Goal: Use online tool/utility: Utilize a website feature to perform a specific function

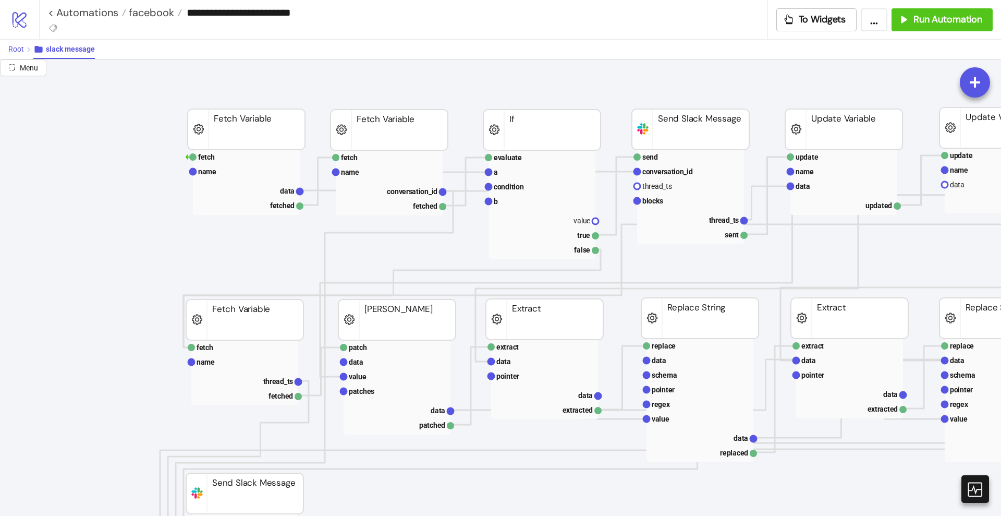
click at [22, 47] on span "Root" at bounding box center [16, 49] width 16 height 8
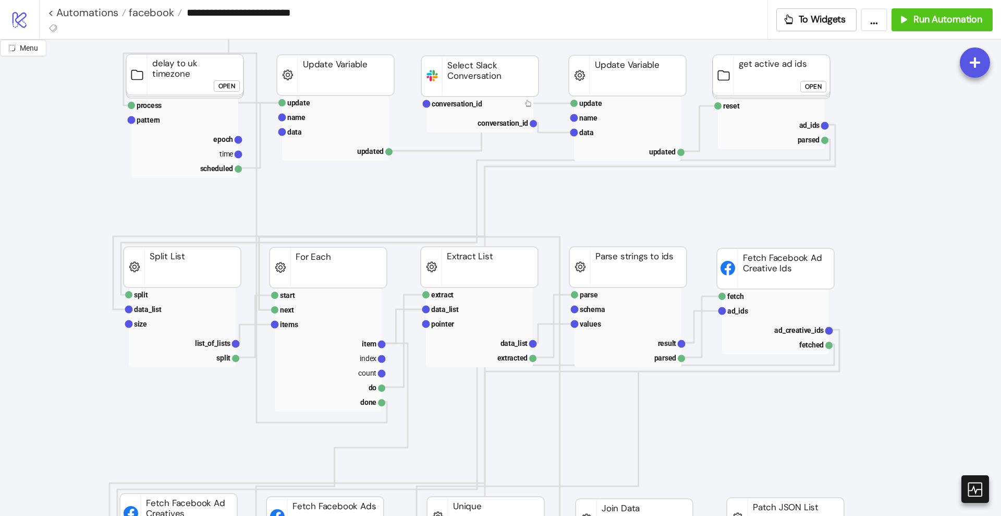
scroll to position [130, 0]
click at [803, 119] on text "ad_ids" at bounding box center [810, 123] width 21 height 8
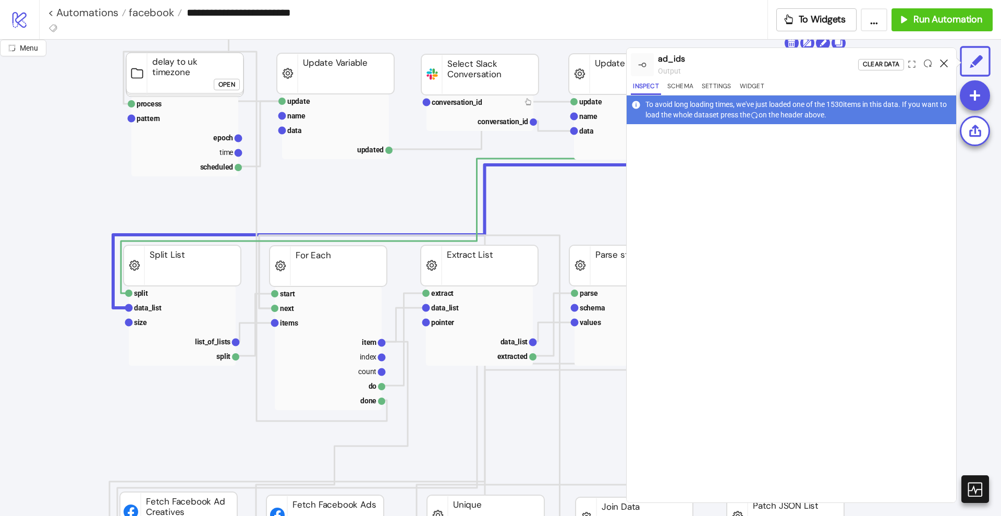
click at [943, 65] on icon at bounding box center [944, 63] width 8 height 8
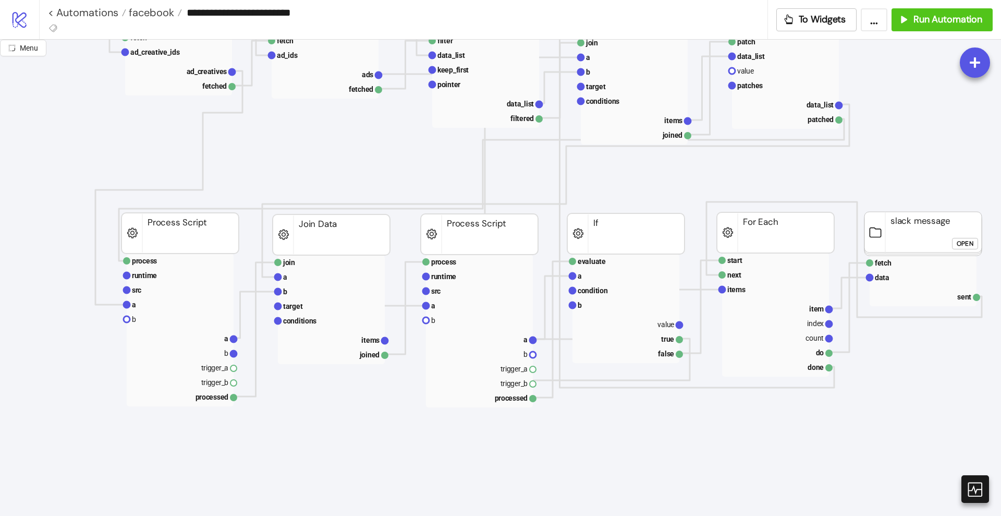
scroll to position [652, 0]
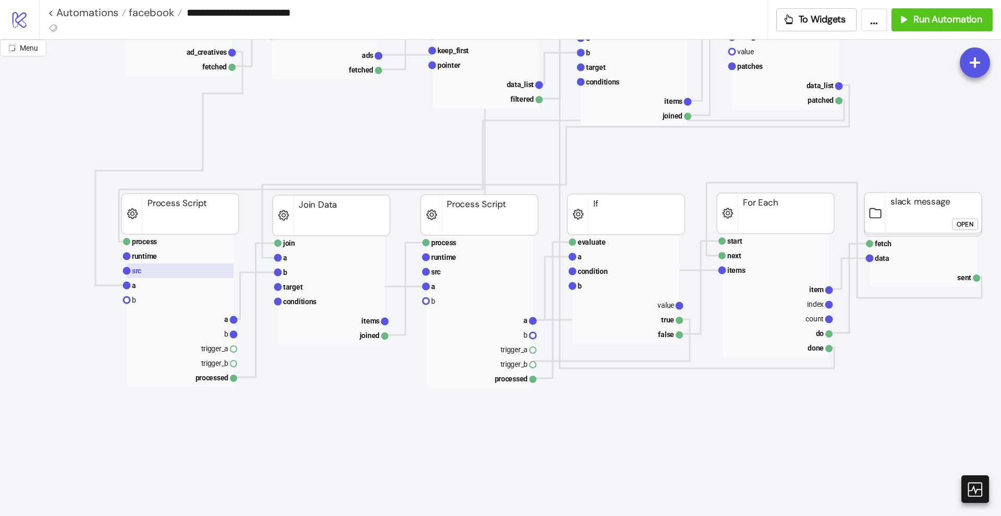
click at [144, 273] on rect at bounding box center [180, 270] width 107 height 15
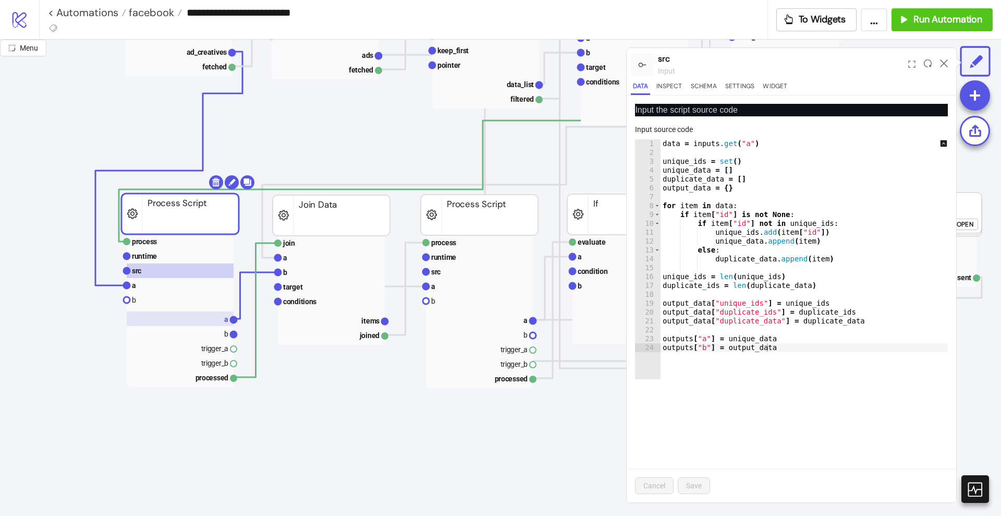
click at [222, 321] on rect at bounding box center [180, 318] width 107 height 15
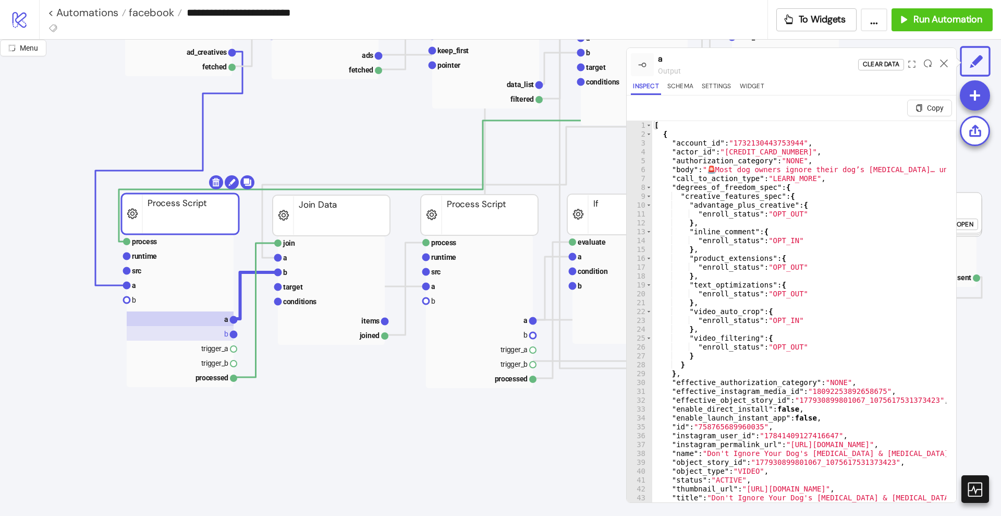
click at [218, 331] on rect at bounding box center [180, 333] width 107 height 15
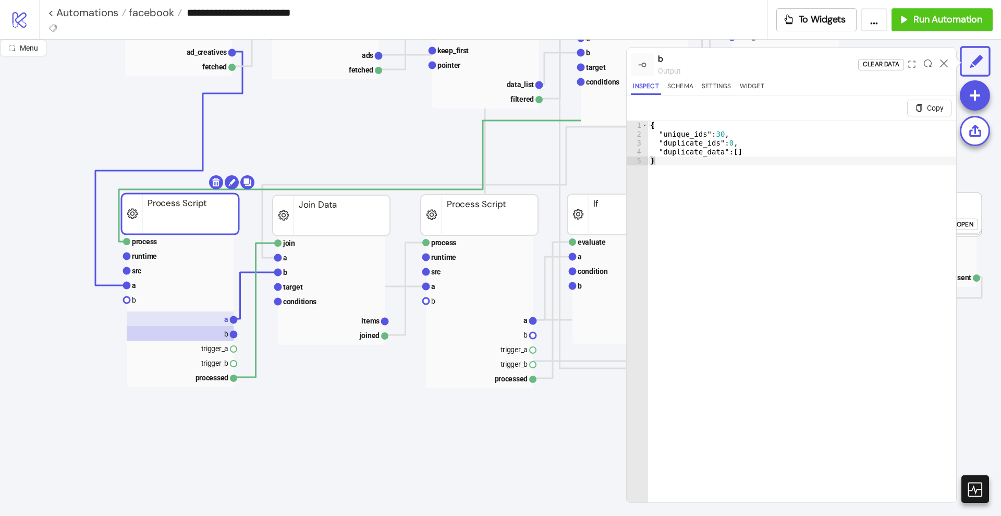
click at [215, 320] on rect at bounding box center [180, 318] width 107 height 15
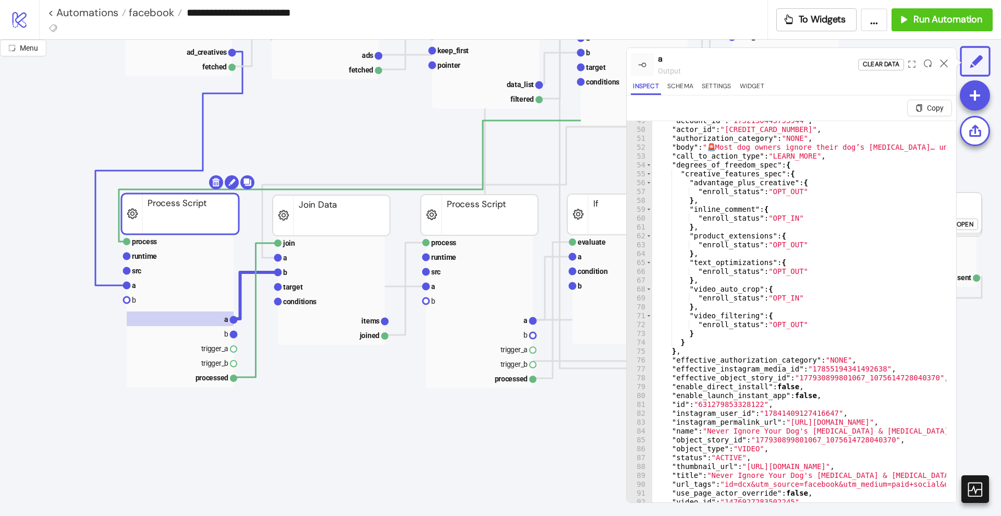
scroll to position [626, 0]
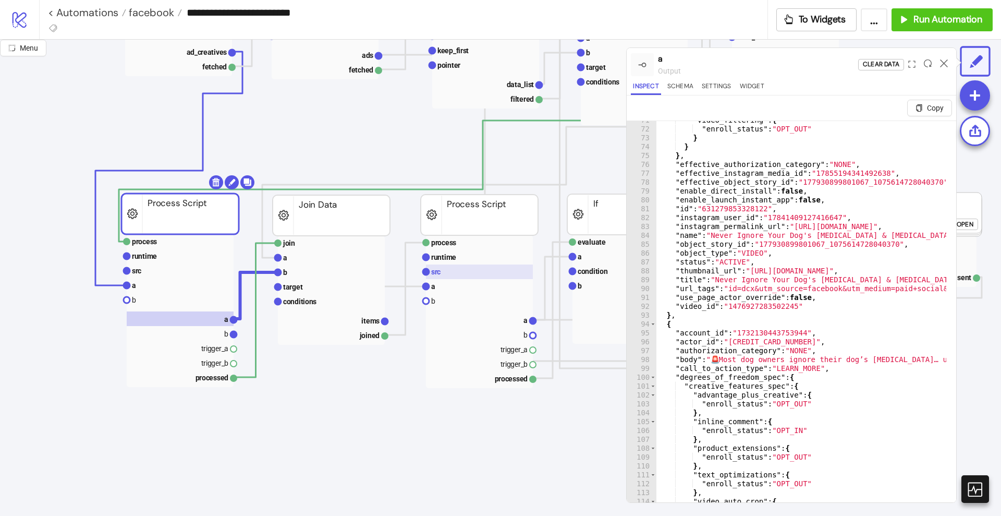
click at [484, 272] on rect at bounding box center [479, 271] width 107 height 15
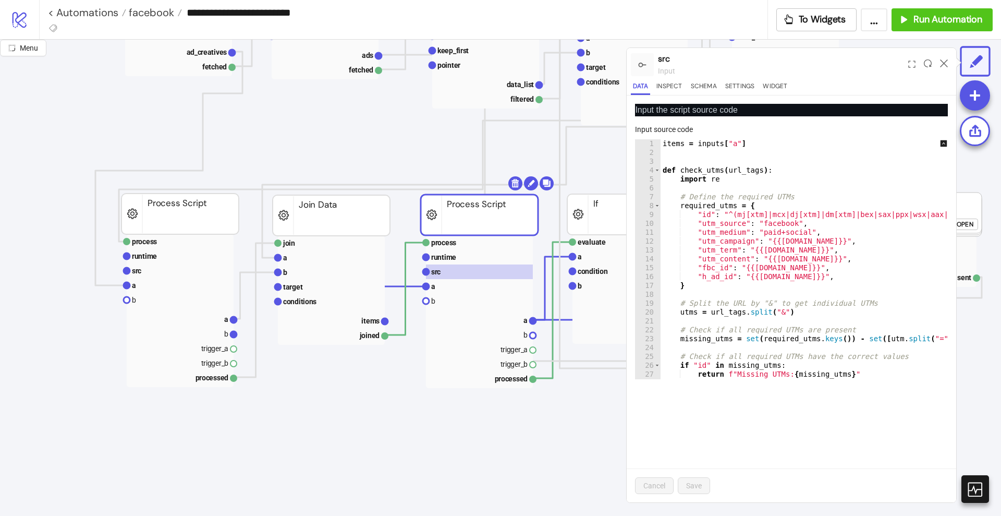
scroll to position [0, 0]
click at [704, 166] on div "items = inputs [ "a" ] def check_utms ( url_tags ) : import re # Define the req…" at bounding box center [888, 263] width 454 height 248
click at [762, 180] on div "items = inputs [ "a" ] def check_utms ( url_tags ) : import re # Define the req…" at bounding box center [888, 263] width 454 height 248
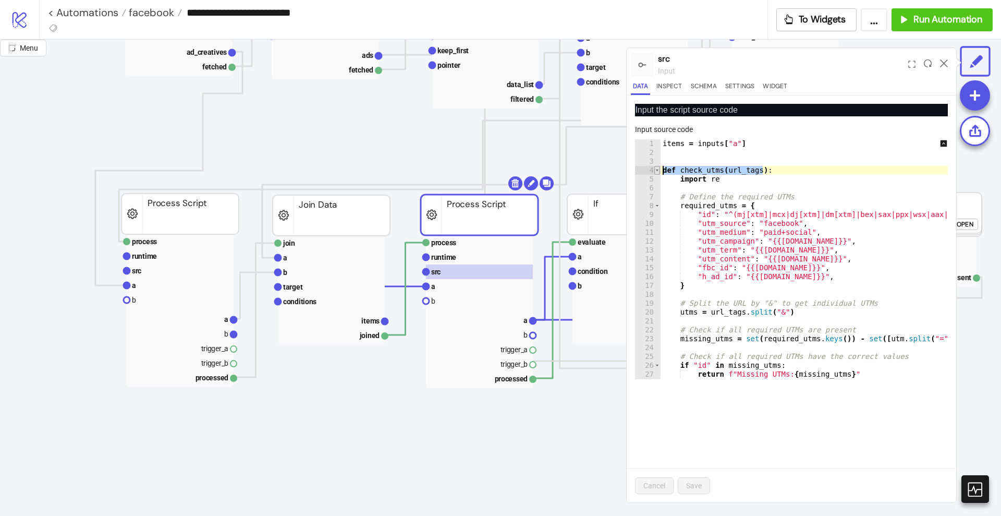
drag, startPoint x: 763, startPoint y: 170, endPoint x: 655, endPoint y: 171, distance: 108.0
click at [655, 171] on div "********* 1 2 3 4 5 6 7 8 9 10 11 12 13 14 15 16 17 18 19 20 21 22 23 24 25 26 …" at bounding box center [791, 259] width 313 height 240
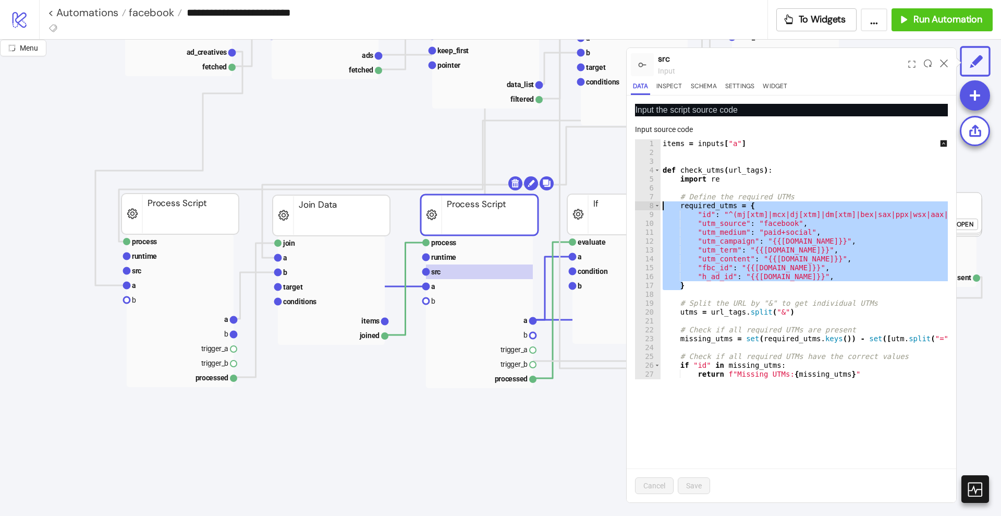
drag, startPoint x: 685, startPoint y: 287, endPoint x: 641, endPoint y: 206, distance: 92.4
click at [641, 206] on div "**********" at bounding box center [791, 259] width 313 height 240
click at [716, 286] on div "items = inputs [ "a" ] def check_utms ( url_tags ) : import re # Define the req…" at bounding box center [812, 259] width 303 height 240
type textarea "*"
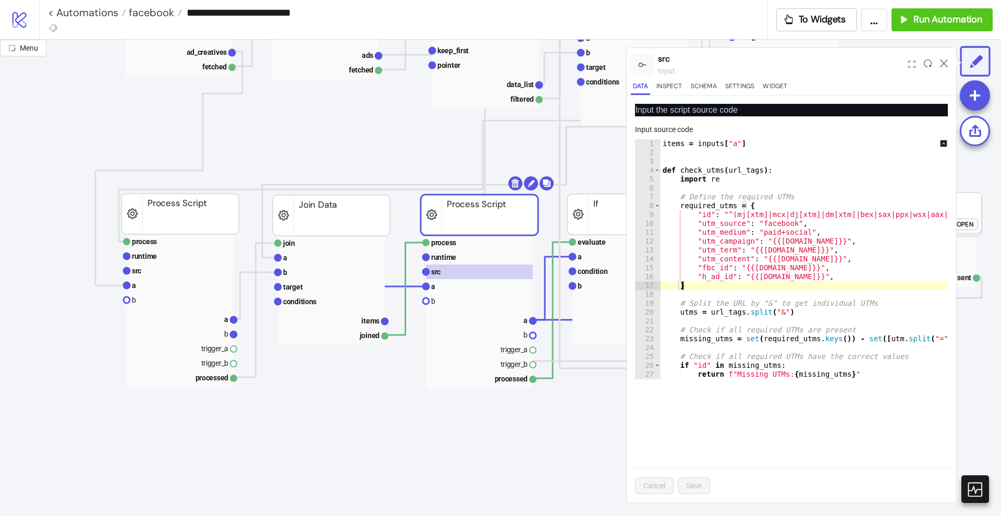
click at [672, 151] on div "items = inputs [ "a" ] def check_utms ( url_tags ) : import re # Define the req…" at bounding box center [888, 263] width 454 height 248
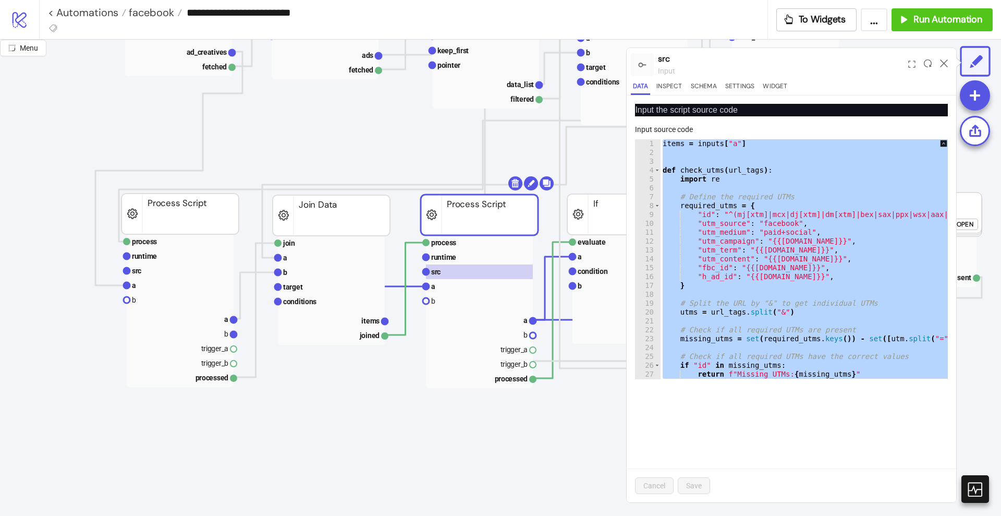
paste textarea "Cursor at row 88"
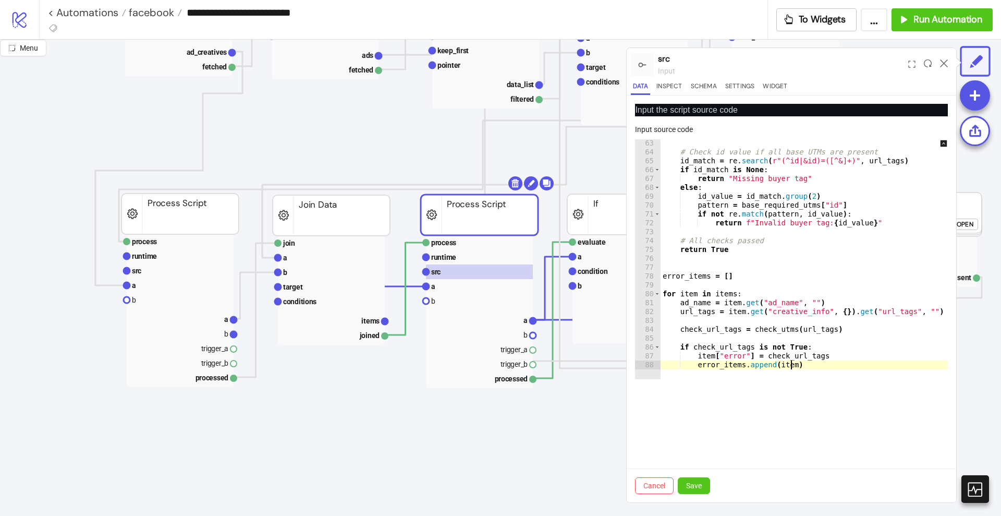
type textarea "**********"
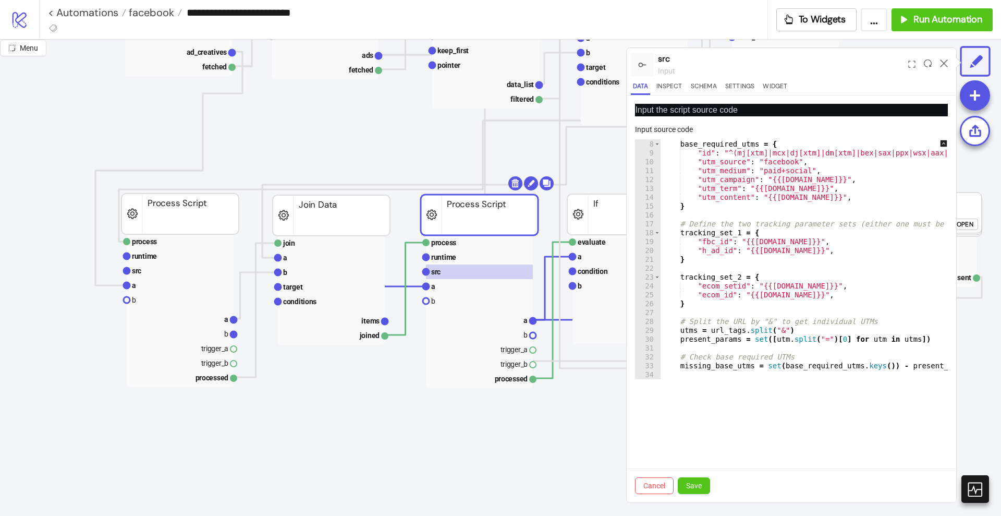
scroll to position [550, 0]
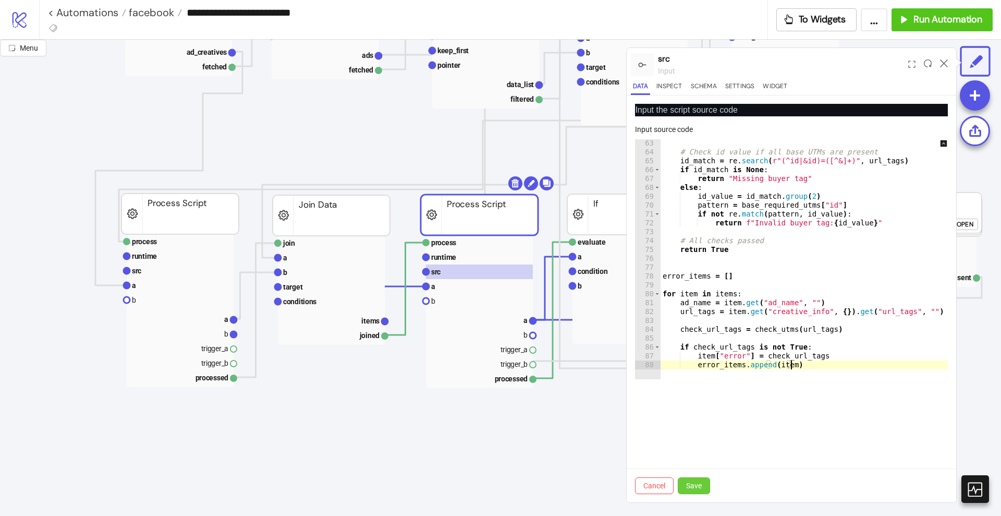
click at [696, 487] on span "Save" at bounding box center [694, 485] width 16 height 8
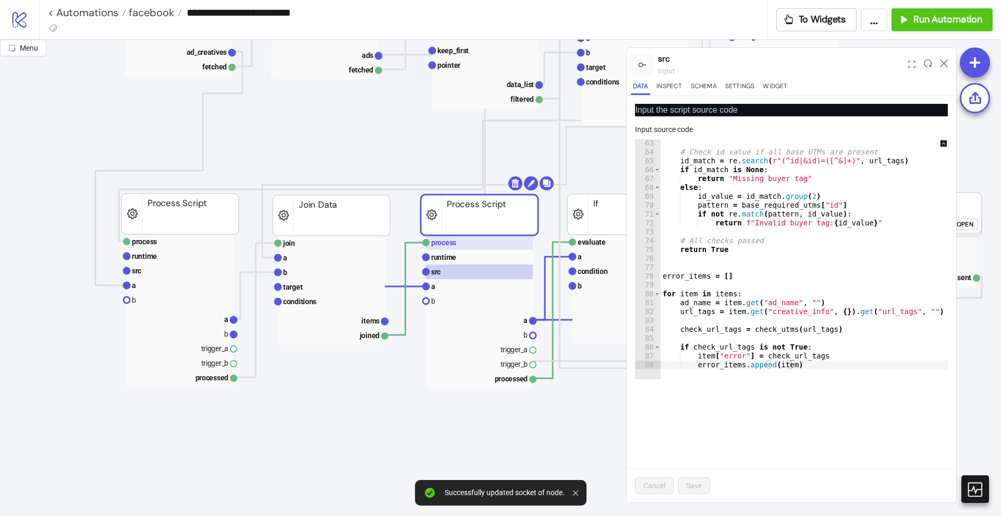
click at [447, 248] on rect at bounding box center [479, 242] width 107 height 15
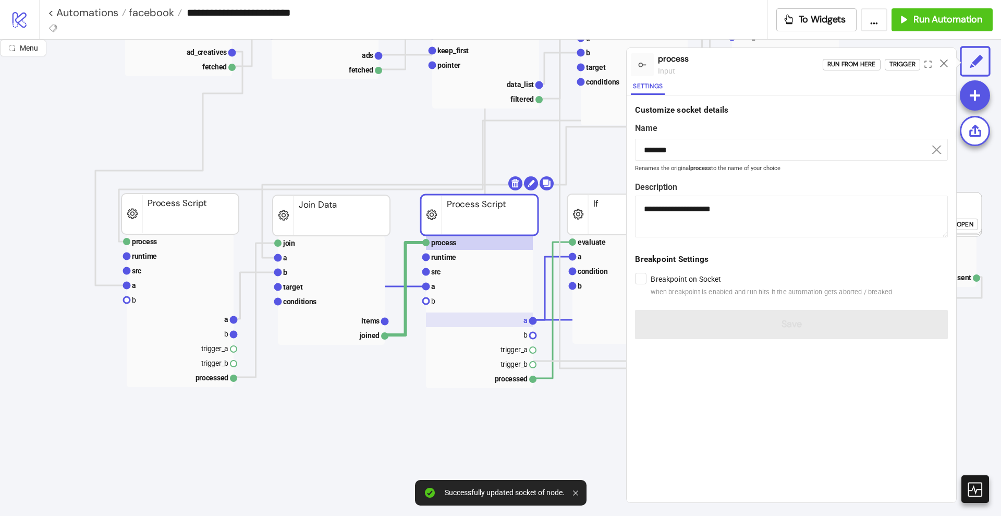
click at [504, 319] on rect at bounding box center [479, 319] width 107 height 15
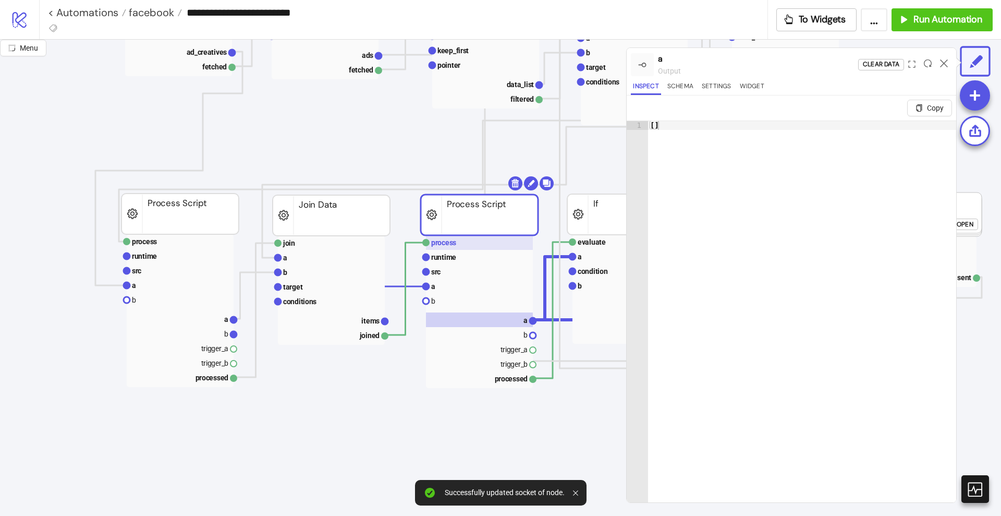
click at [470, 245] on rect at bounding box center [479, 242] width 107 height 15
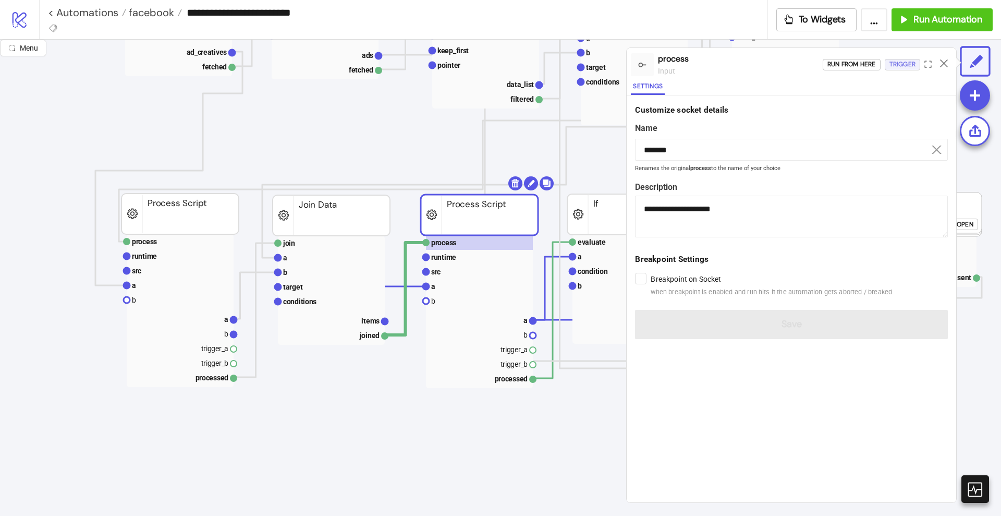
click at [901, 68] on div "Trigger" at bounding box center [903, 64] width 26 height 12
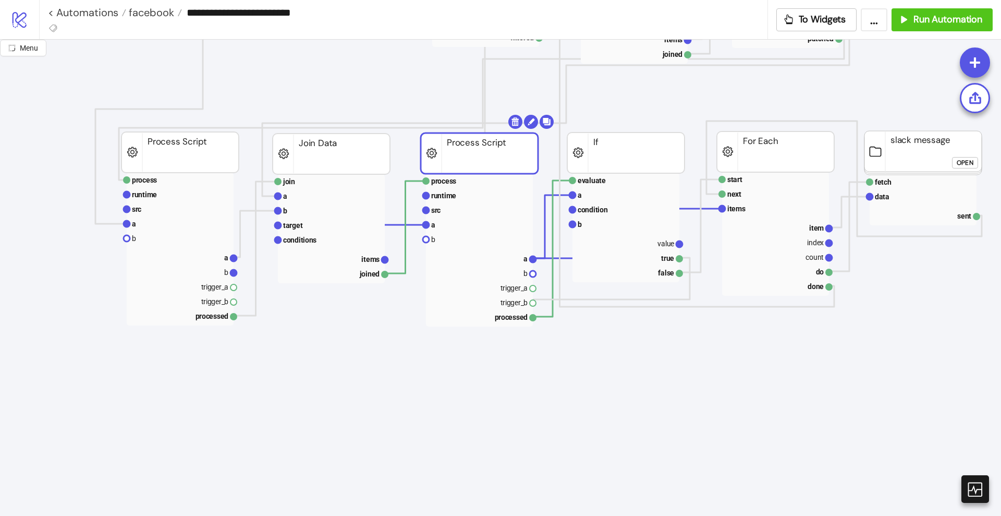
scroll to position [717, 0]
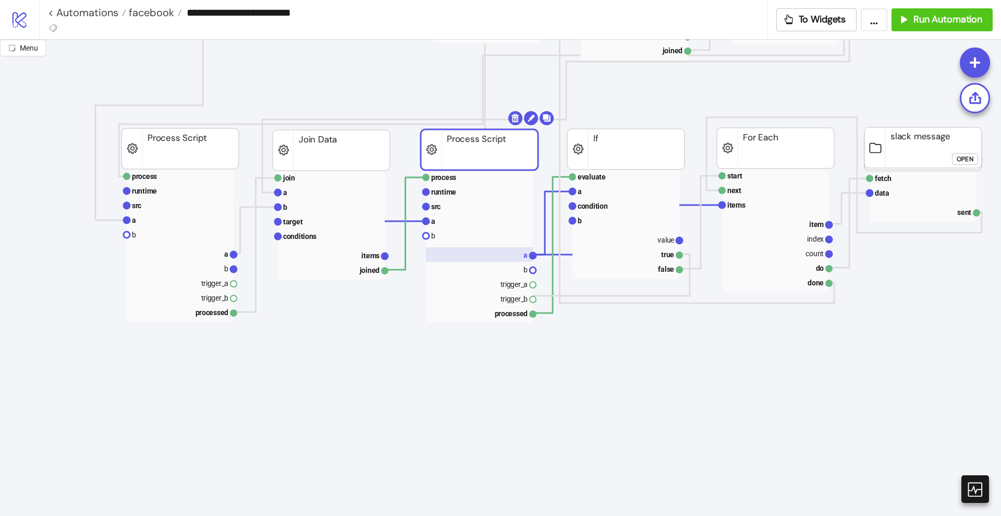
click at [512, 251] on rect at bounding box center [479, 254] width 107 height 15
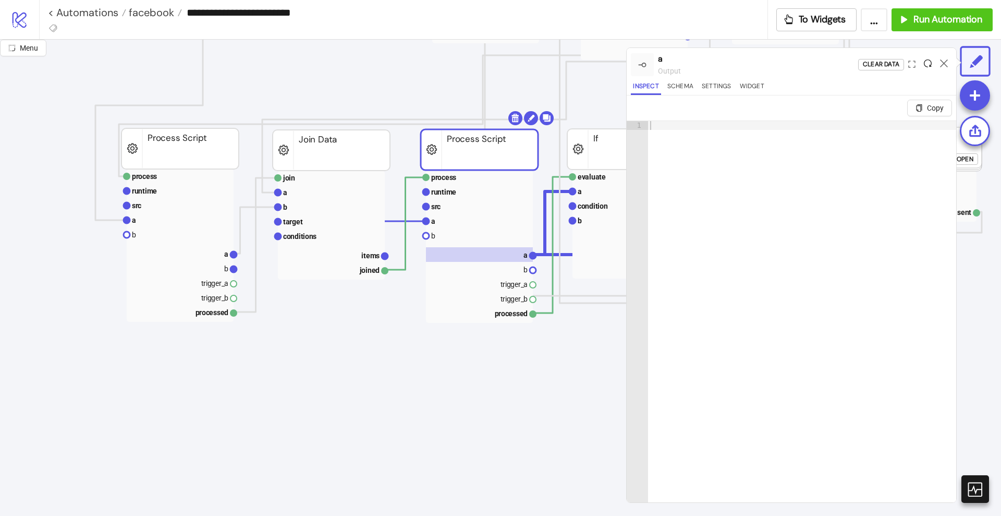
click at [926, 65] on icon at bounding box center [928, 63] width 8 height 8
click at [939, 61] on div at bounding box center [944, 65] width 16 height 28
click at [943, 64] on icon at bounding box center [944, 63] width 8 height 8
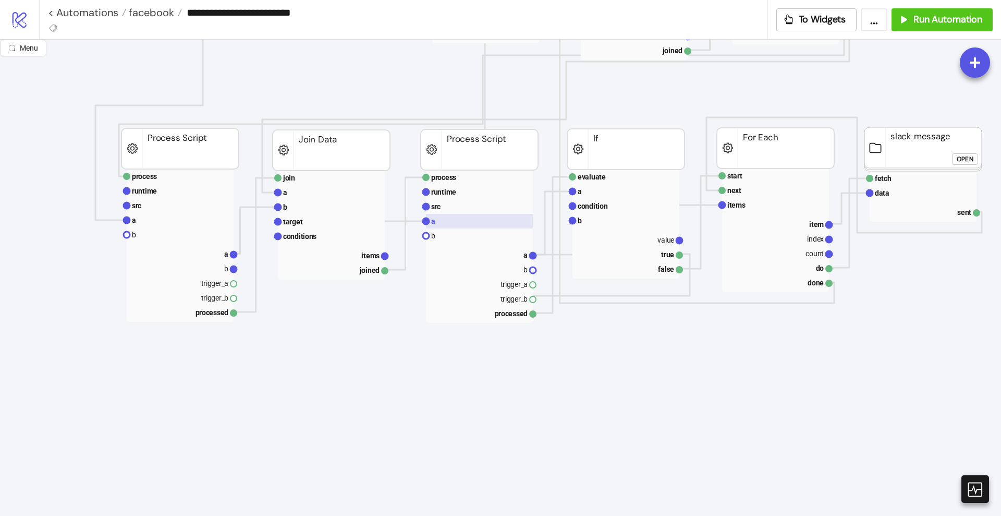
click at [453, 220] on rect at bounding box center [479, 221] width 107 height 15
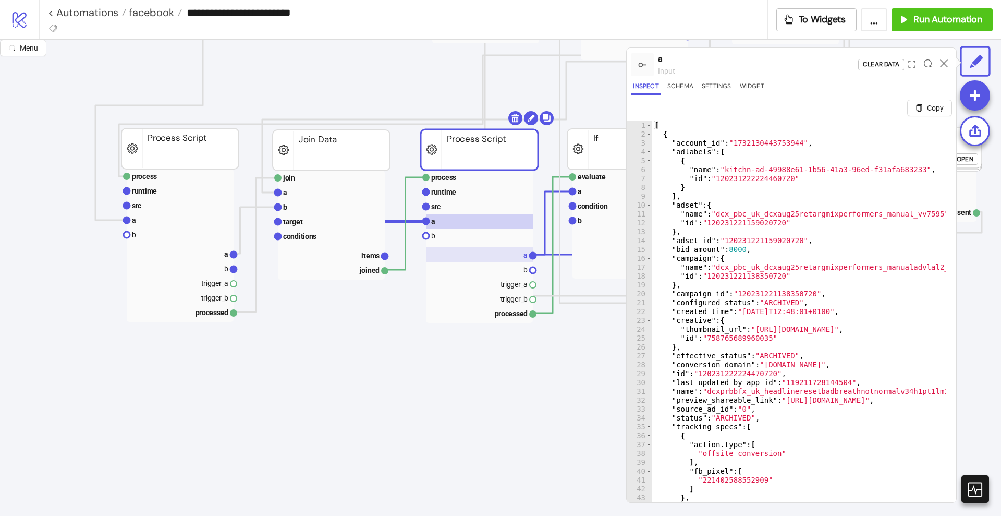
click at [524, 252] on text "a" at bounding box center [526, 255] width 4 height 8
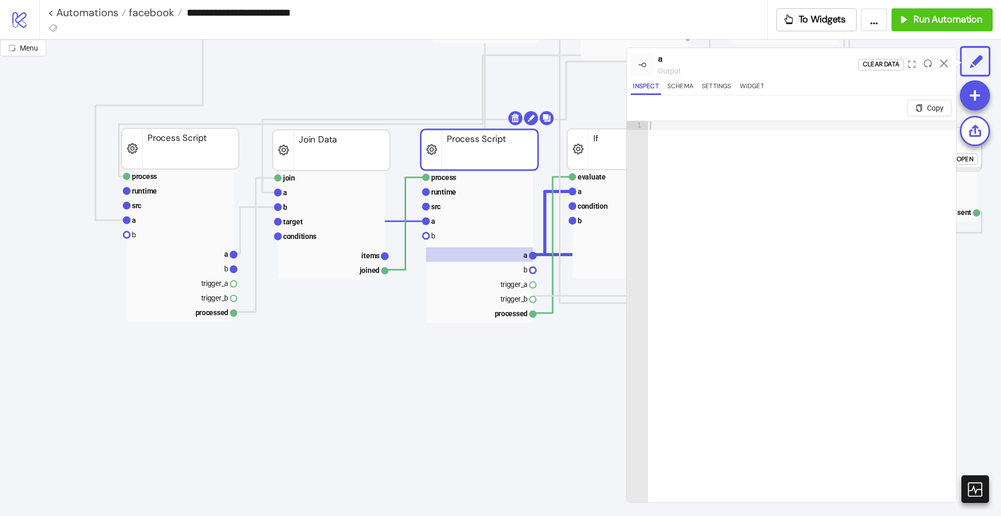
click at [662, 131] on div at bounding box center [802, 333] width 308 height 424
click at [452, 210] on rect at bounding box center [479, 206] width 107 height 15
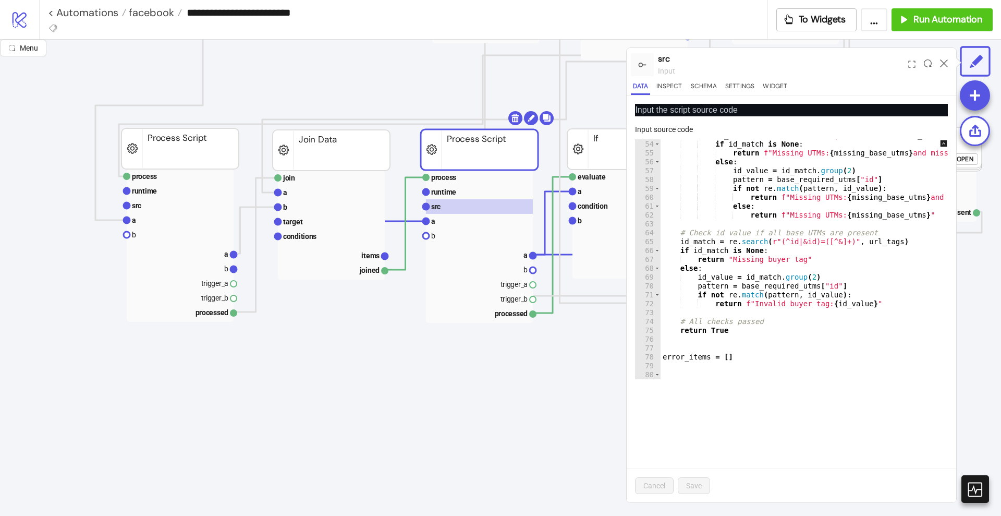
scroll to position [550, 0]
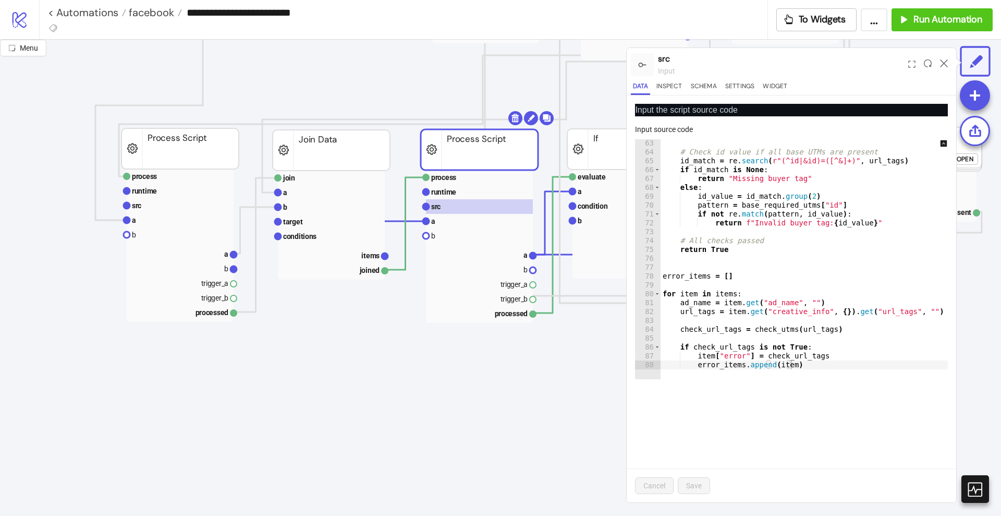
type textarea "**********"
click at [800, 364] on div "# Check id value if all base UTMs are present id_match = re . search ( r"(^id|&…" at bounding box center [910, 263] width 498 height 248
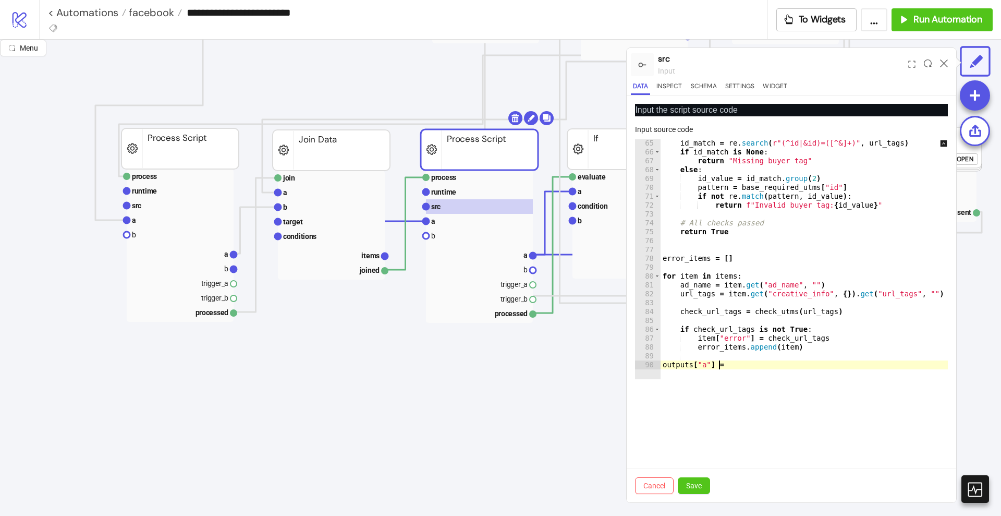
scroll to position [0, 4]
paste textarea "**********"
type textarea "**********"
click at [698, 490] on button "Save" at bounding box center [694, 485] width 32 height 17
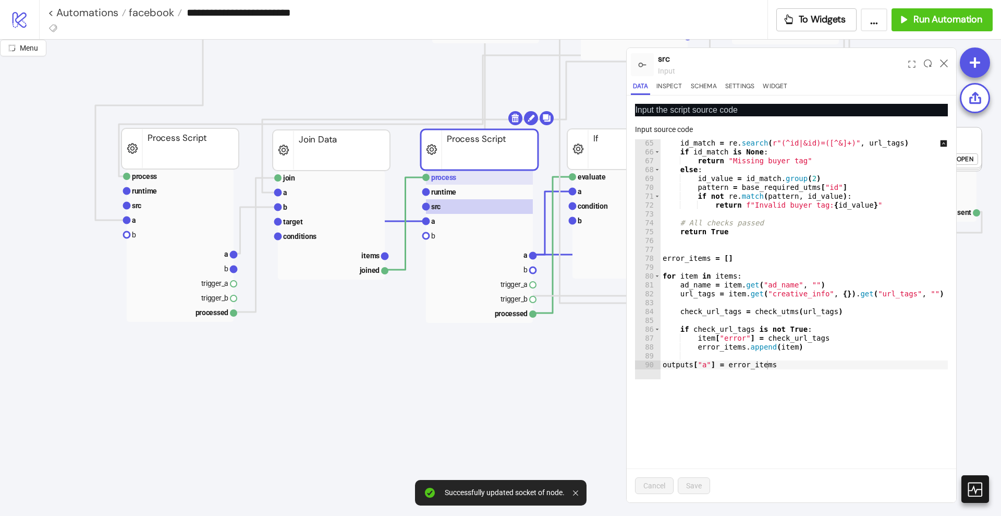
click at [472, 179] on rect at bounding box center [479, 177] width 107 height 15
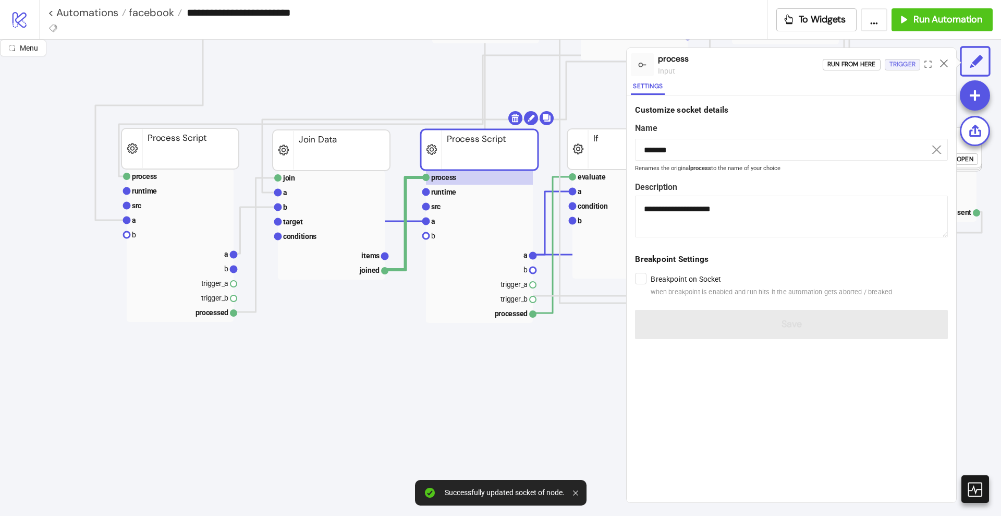
click at [893, 68] on div "Trigger" at bounding box center [903, 64] width 26 height 12
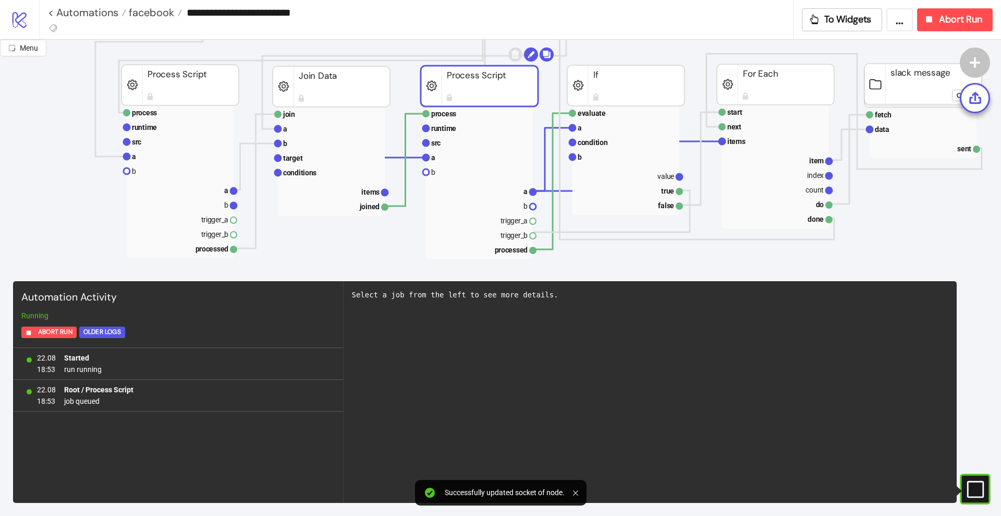
scroll to position [782, 0]
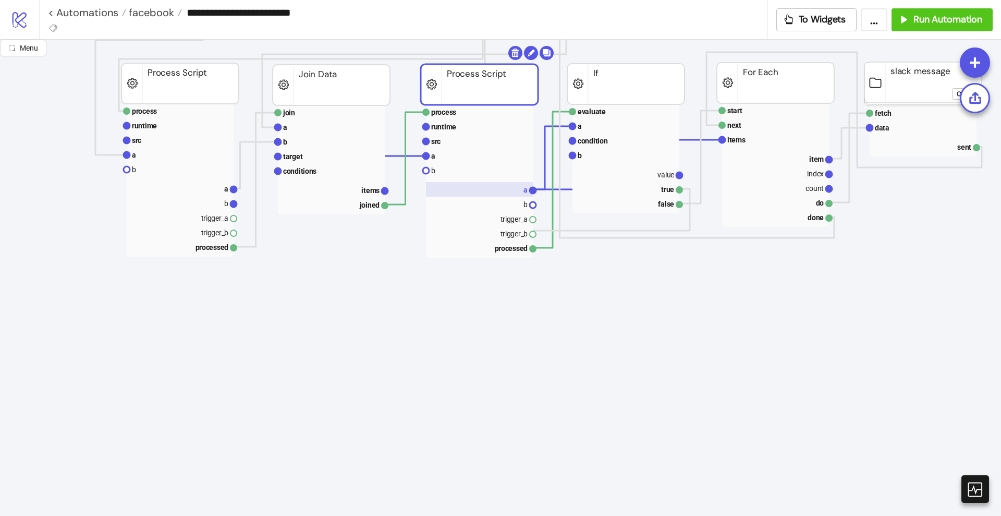
click at [527, 190] on text "a" at bounding box center [526, 190] width 4 height 8
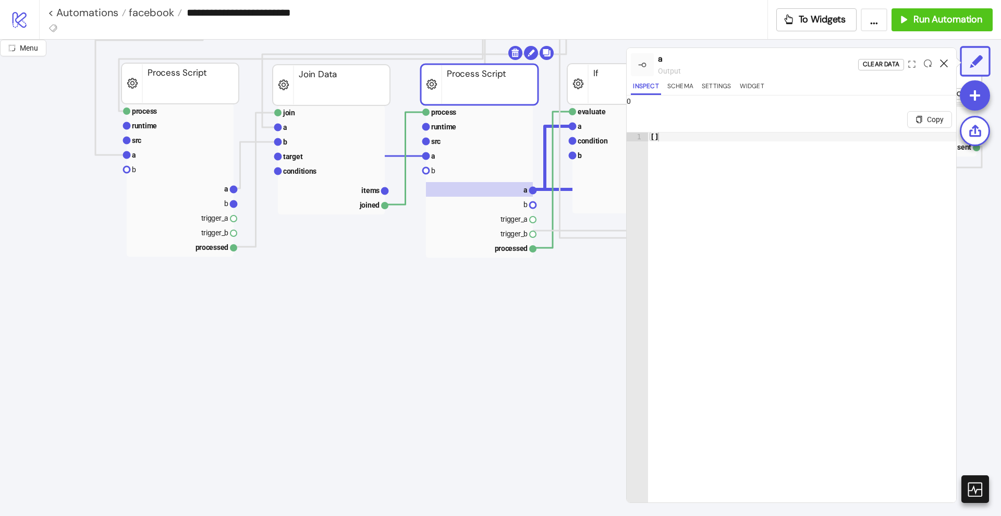
click at [941, 62] on icon at bounding box center [944, 63] width 8 height 8
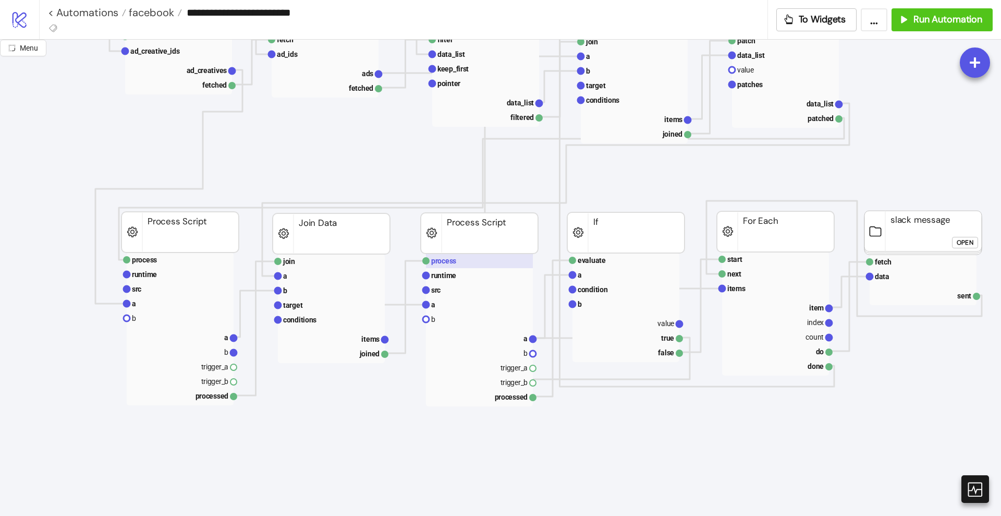
scroll to position [652, 0]
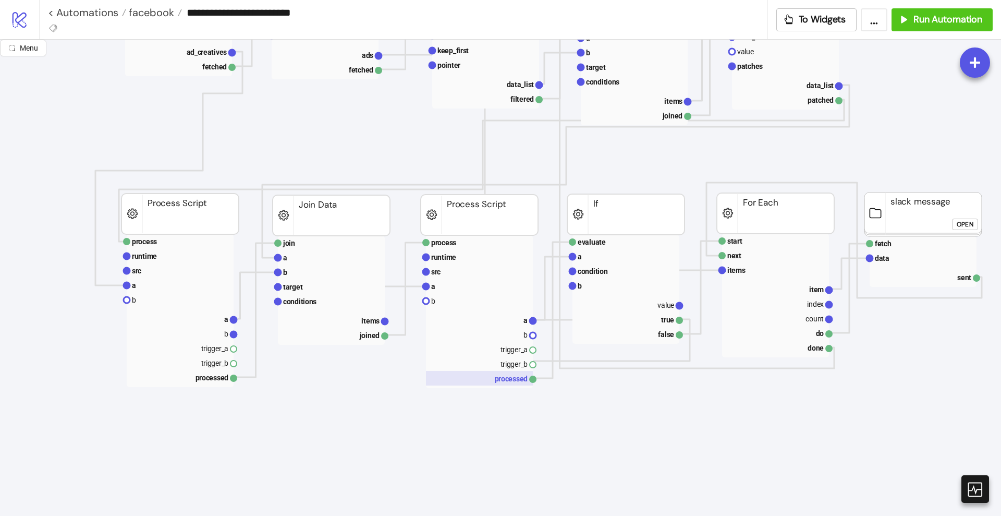
click at [513, 378] on rect at bounding box center [479, 378] width 107 height 15
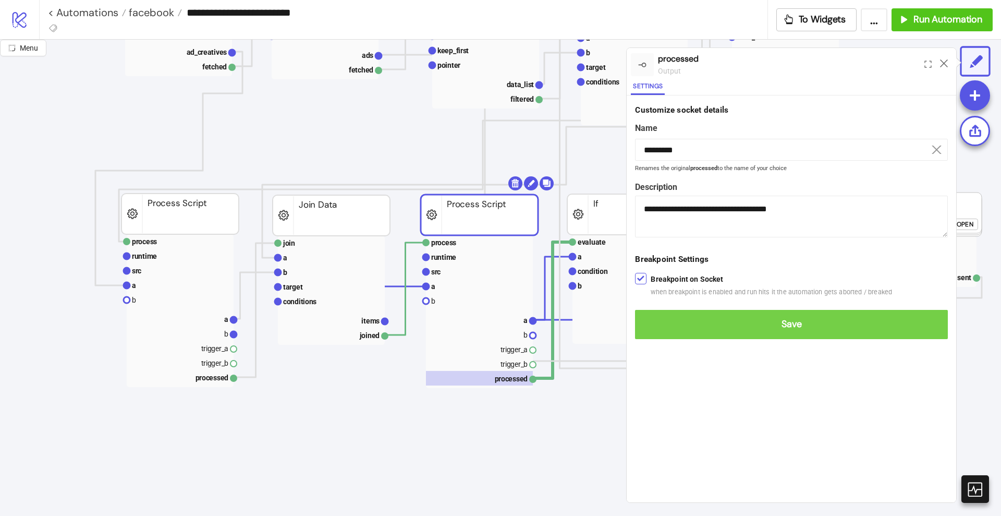
click at [650, 315] on button "Save" at bounding box center [791, 324] width 313 height 29
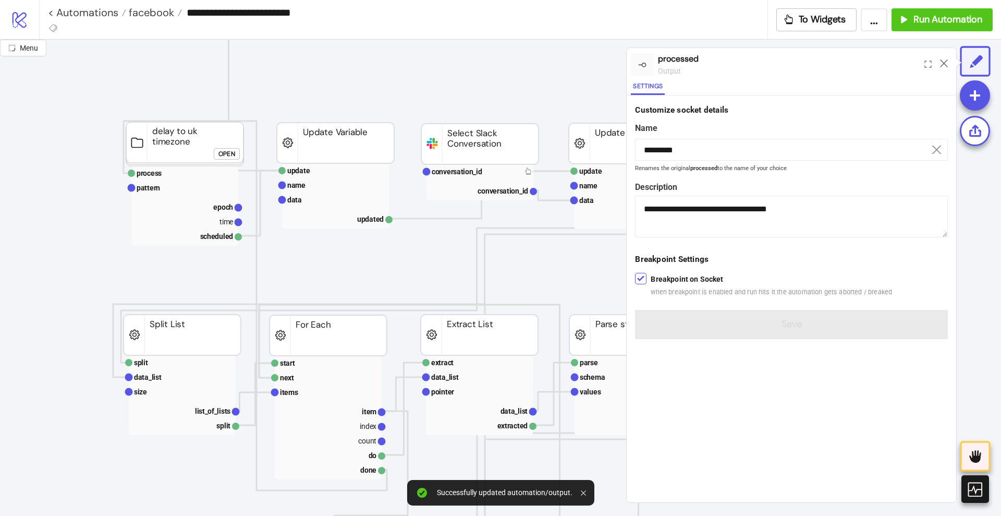
scroll to position [0, 0]
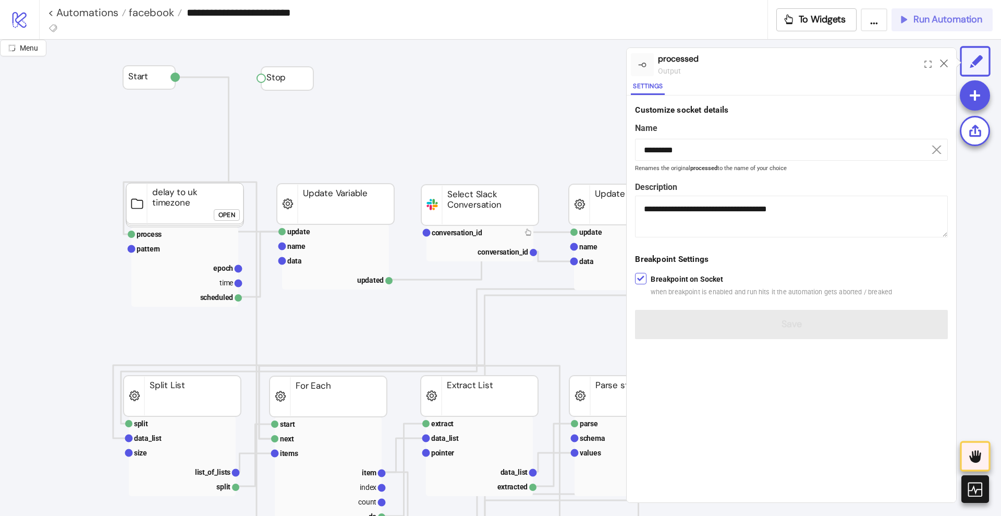
click at [928, 24] on span "Run Automation" at bounding box center [948, 20] width 69 height 12
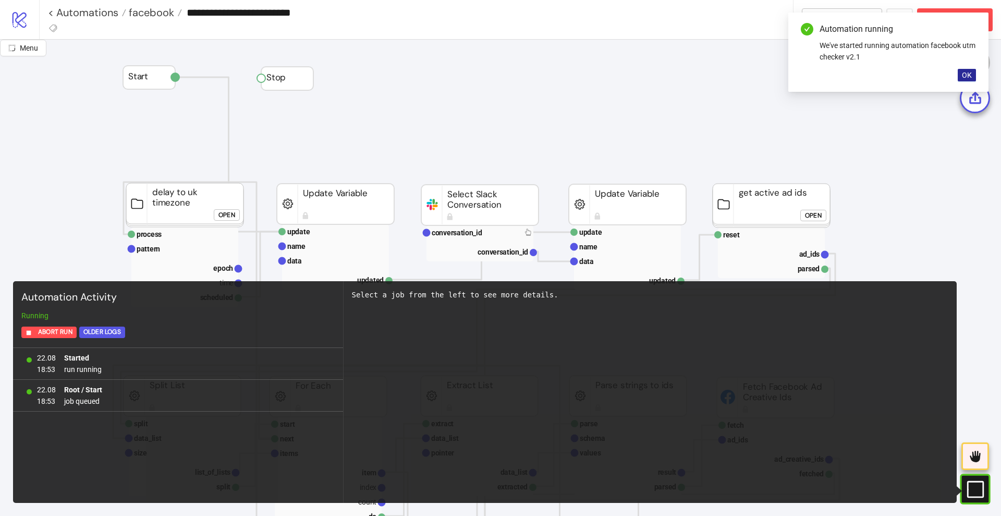
click at [964, 78] on span "OK" at bounding box center [967, 75] width 10 height 8
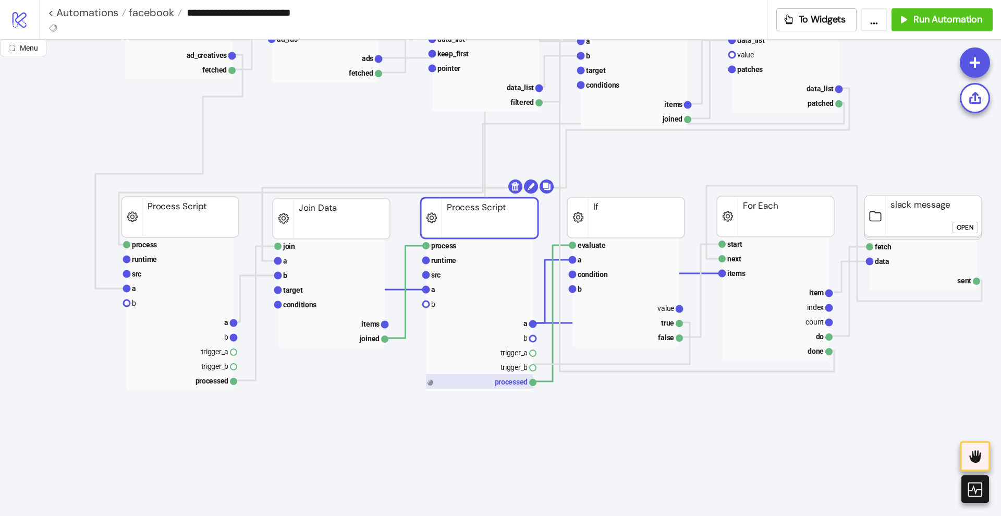
scroll to position [652, 0]
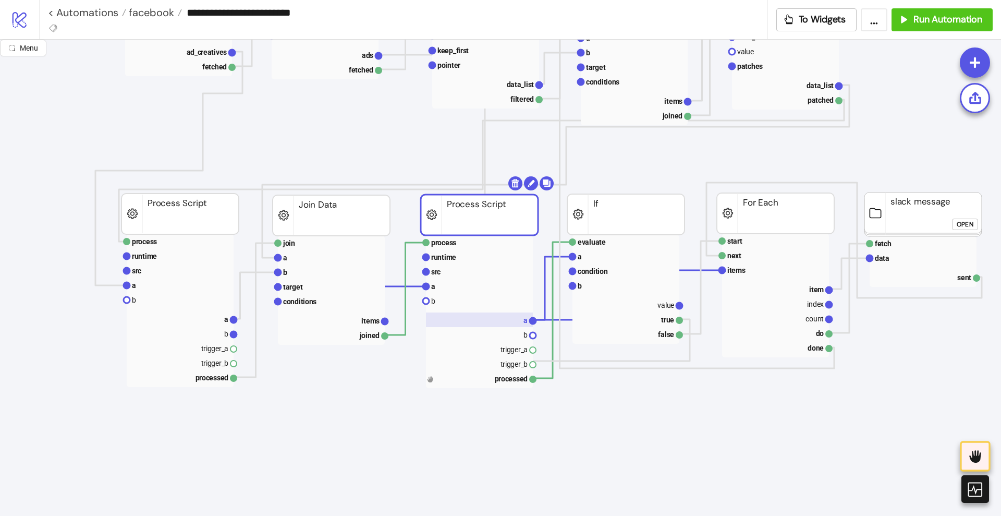
click at [502, 318] on rect at bounding box center [479, 319] width 107 height 15
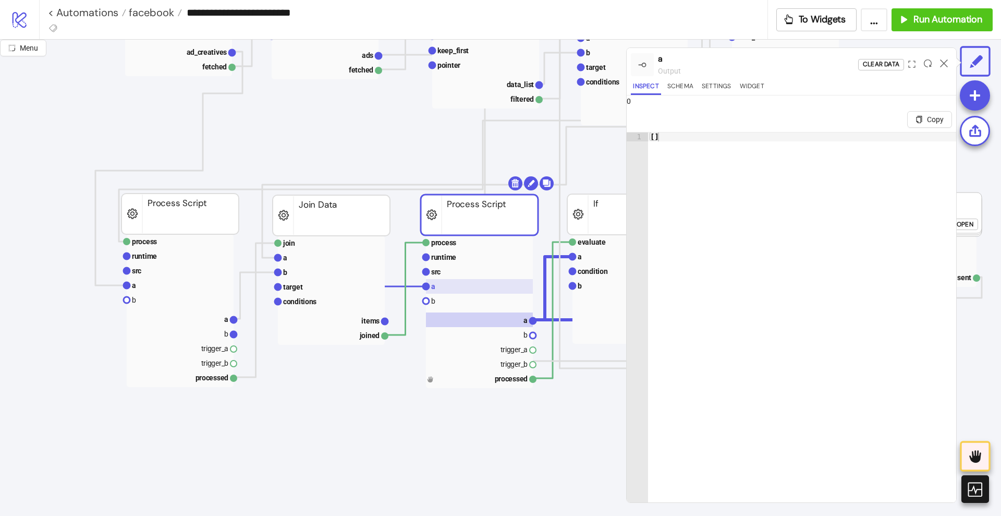
click at [445, 291] on rect at bounding box center [479, 286] width 107 height 15
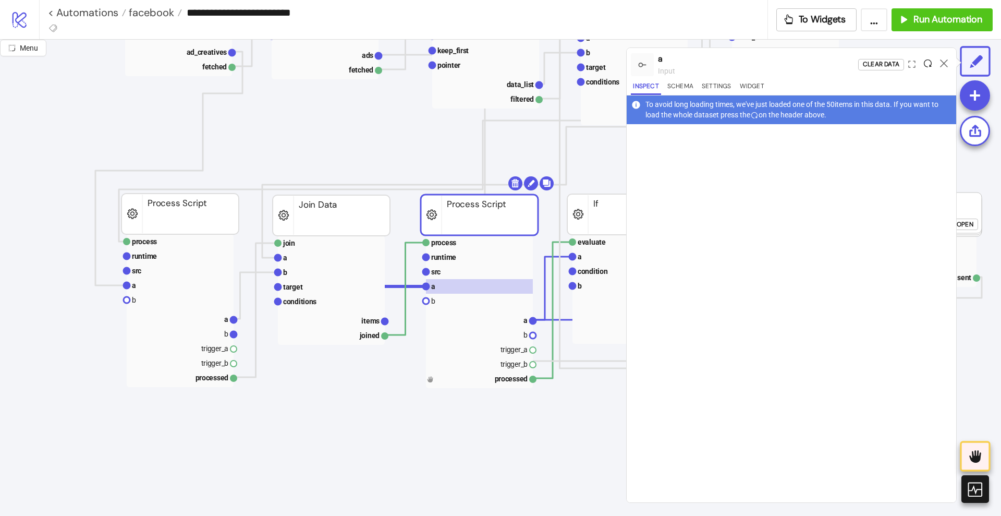
click at [928, 65] on icon at bounding box center [928, 63] width 8 height 8
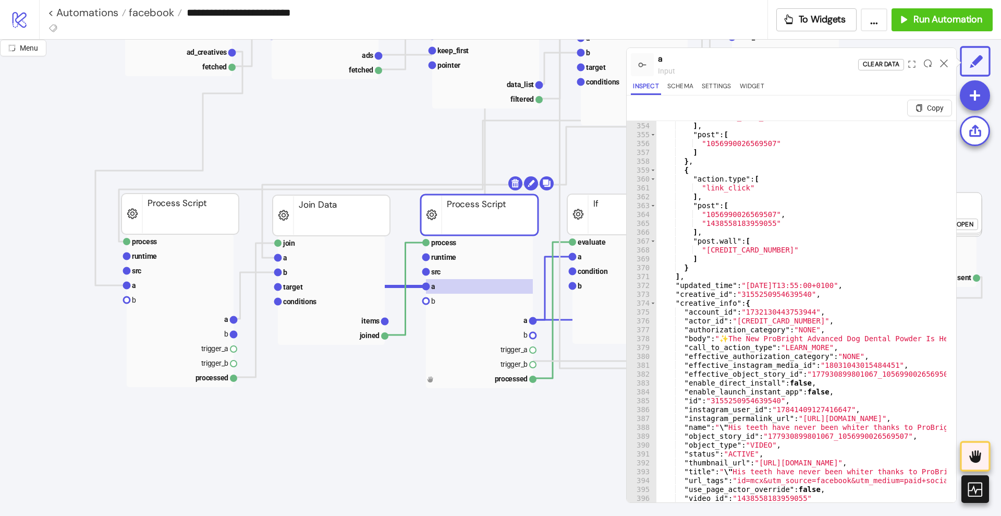
type textarea "**"
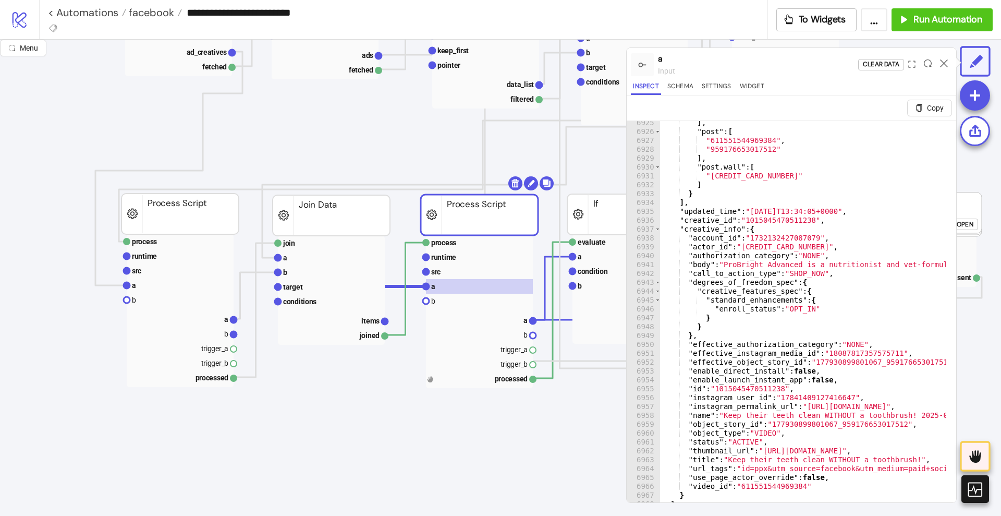
scroll to position [25, 0]
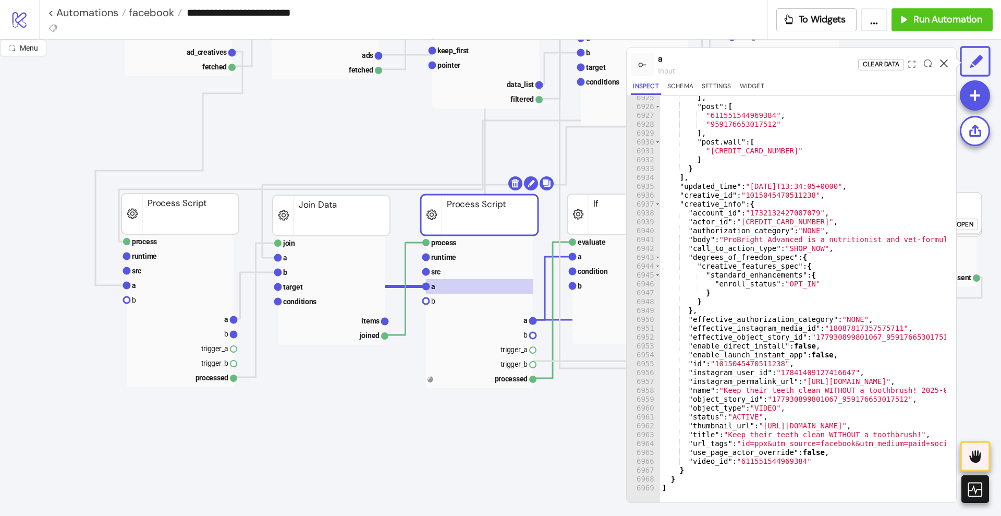
click at [941, 66] on icon at bounding box center [944, 63] width 8 height 8
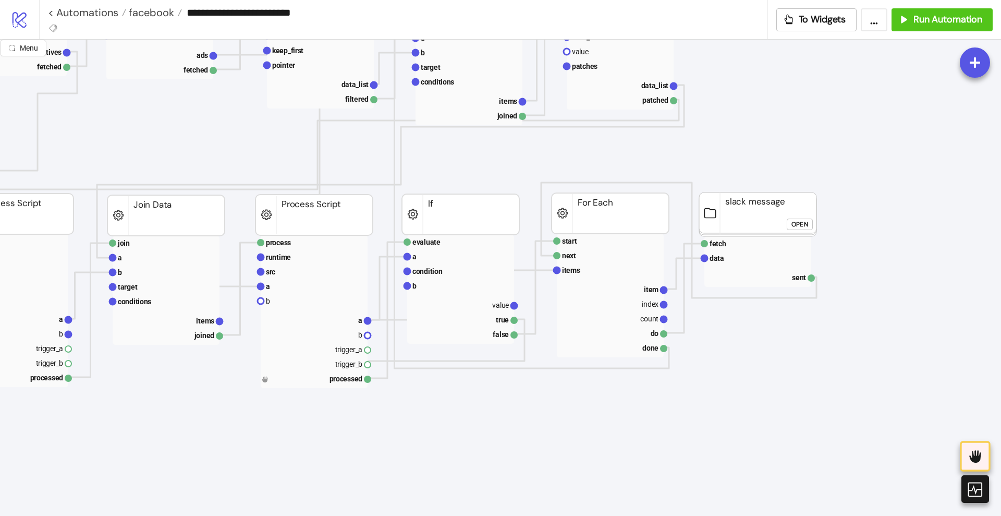
scroll to position [652, 171]
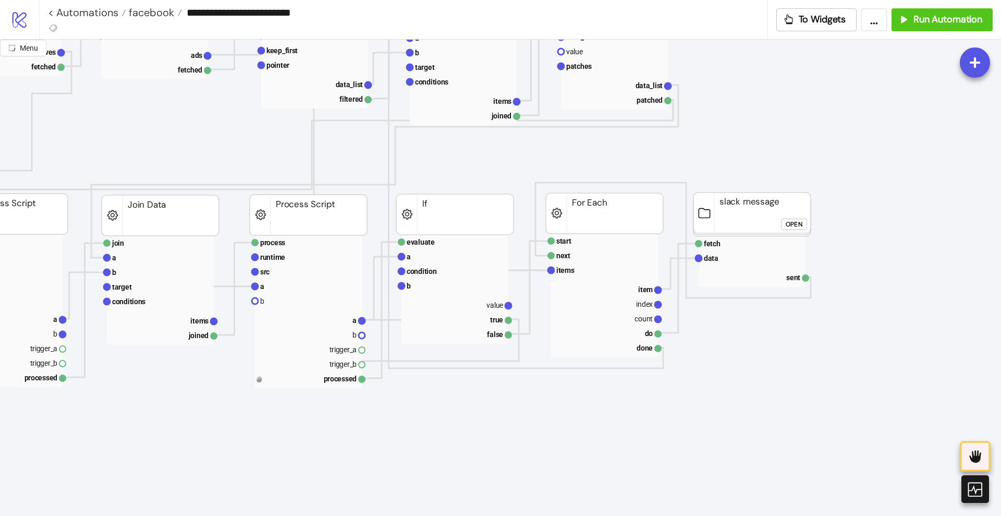
click at [784, 219] on button "Open" at bounding box center [794, 224] width 26 height 11
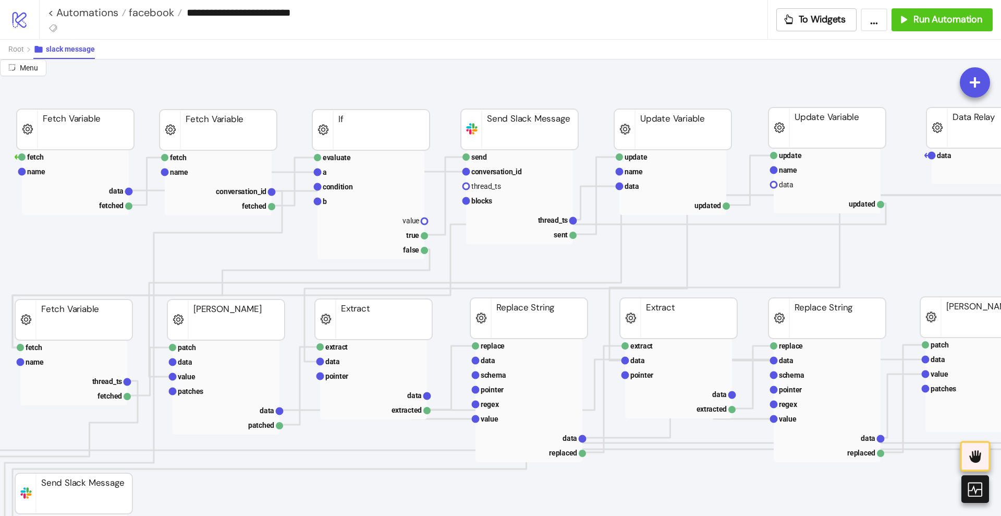
scroll to position [0, 0]
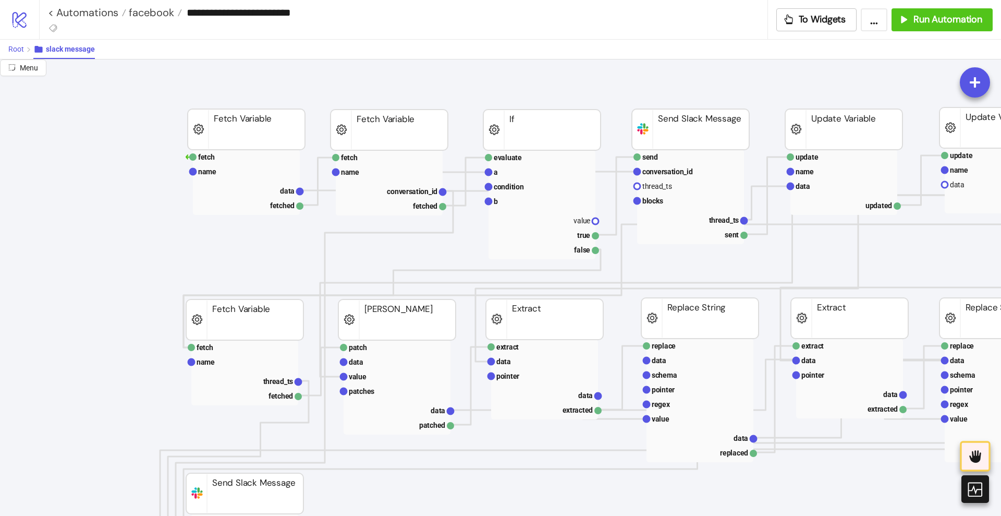
click at [17, 46] on span "Root" at bounding box center [16, 49] width 16 height 8
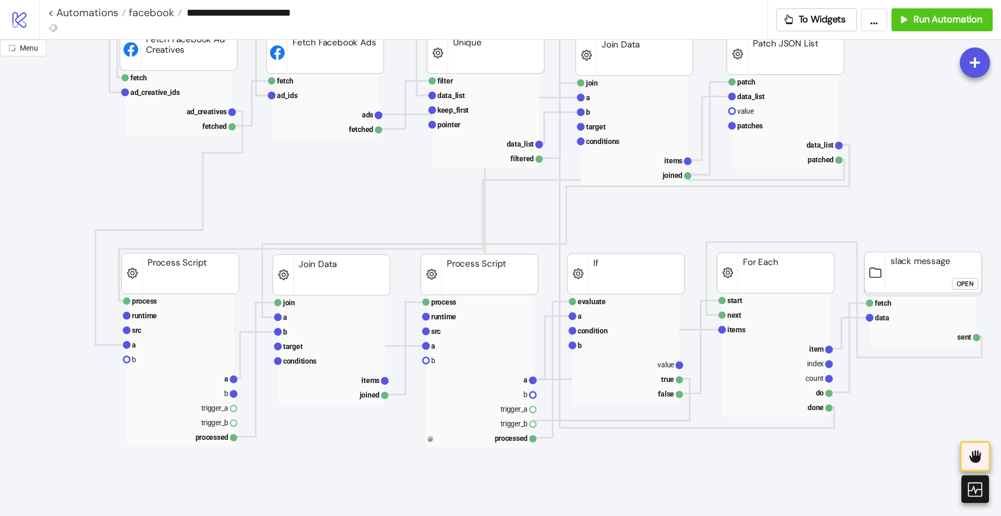
scroll to position [652, 0]
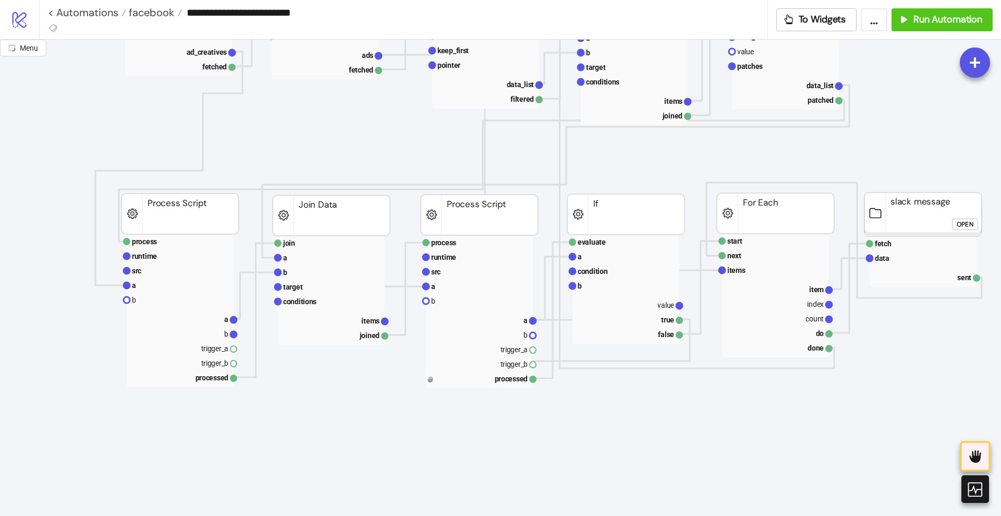
click at [443, 286] on rect at bounding box center [479, 286] width 107 height 15
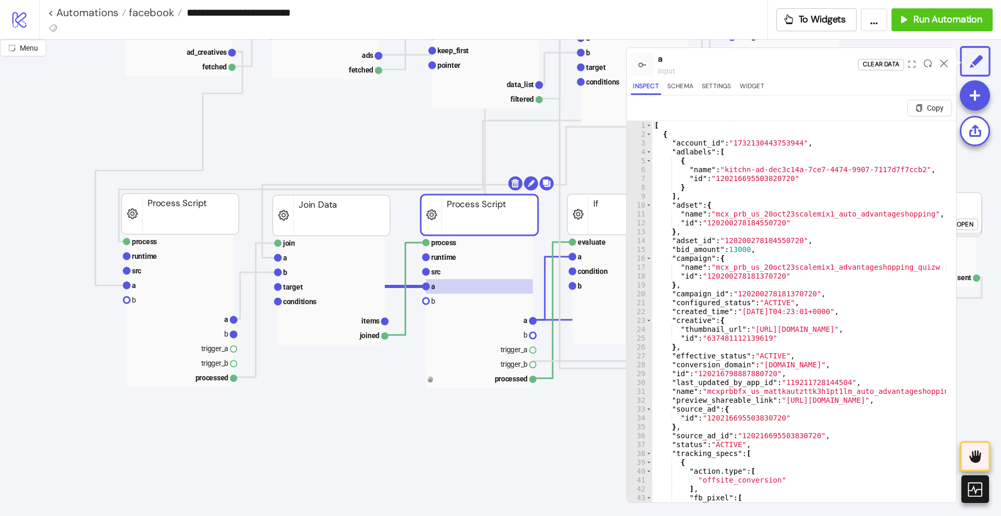
type textarea "* *"
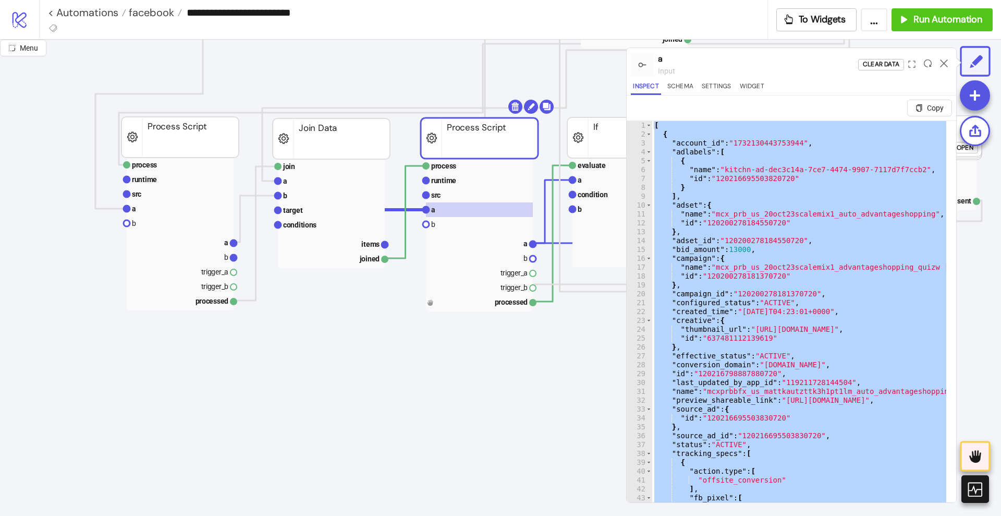
scroll to position [913, 0]
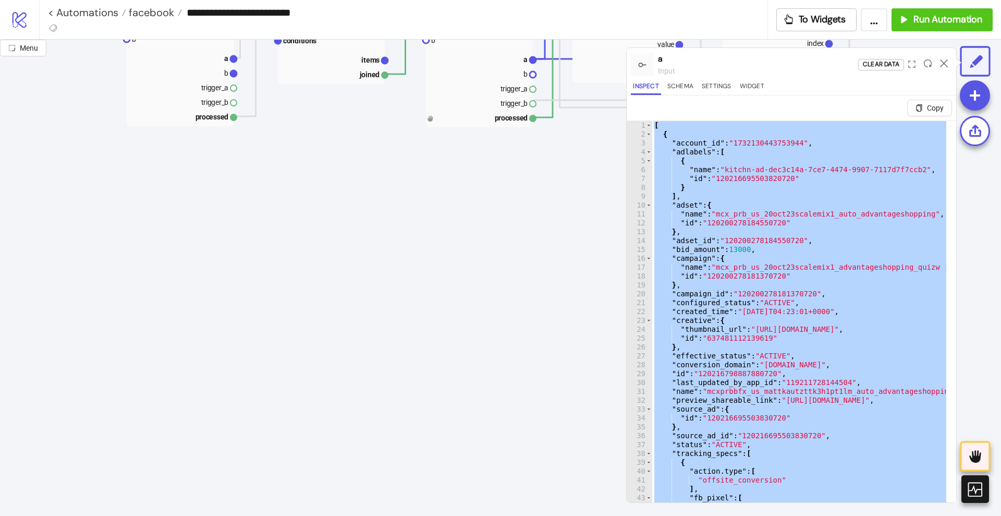
click at [319, 291] on icon at bounding box center [317, 293] width 8 height 8
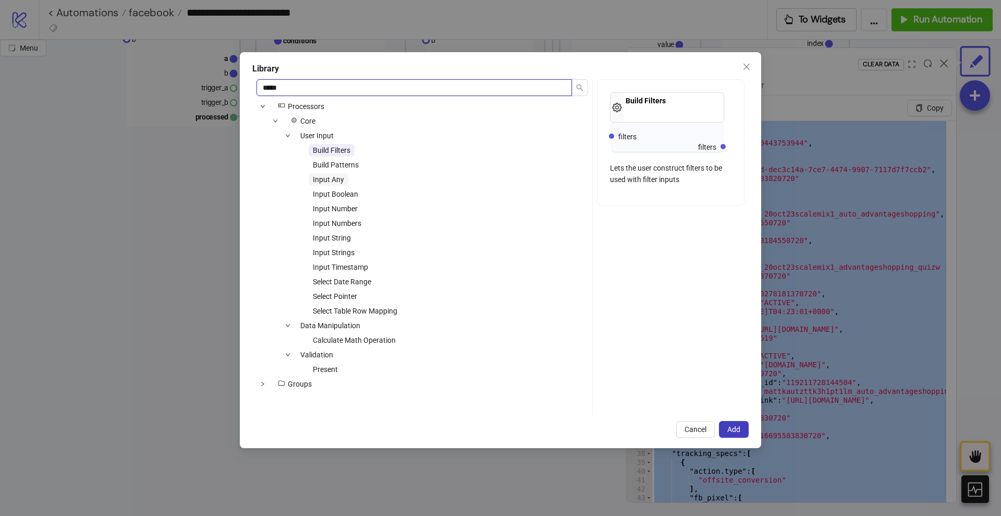
type input "*****"
click at [335, 178] on span "Input Any" at bounding box center [328, 179] width 31 height 8
click at [728, 422] on button "Add" at bounding box center [734, 429] width 30 height 17
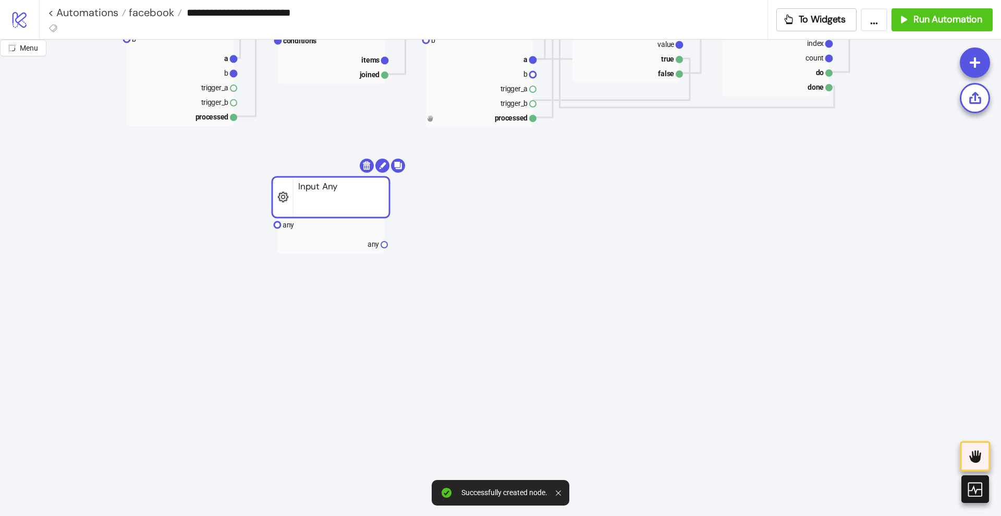
drag, startPoint x: 379, startPoint y: 303, endPoint x: 342, endPoint y: 197, distance: 112.2
click at [323, 221] on rect at bounding box center [329, 225] width 107 height 15
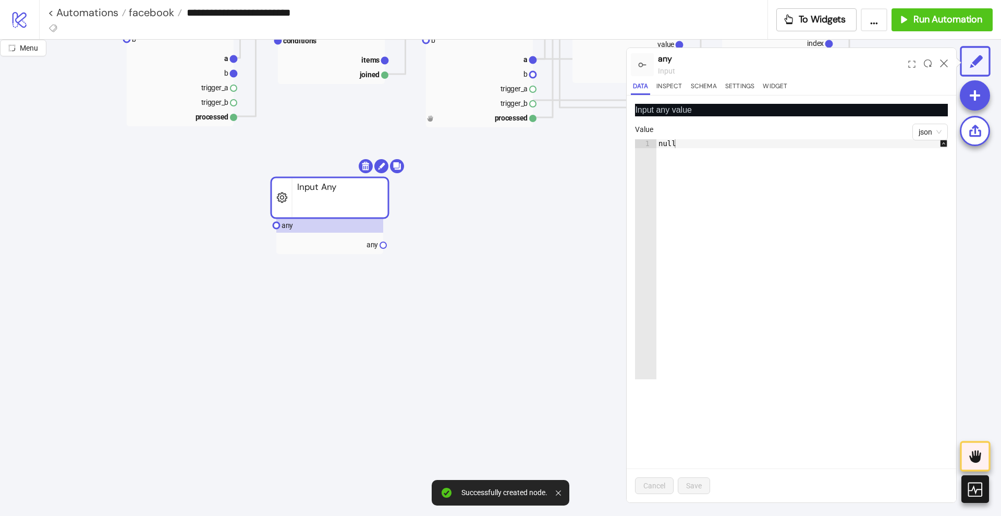
click at [756, 214] on div "null" at bounding box center [808, 268] width 303 height 258
paste textarea "Cursor at row 1"
type textarea "*"
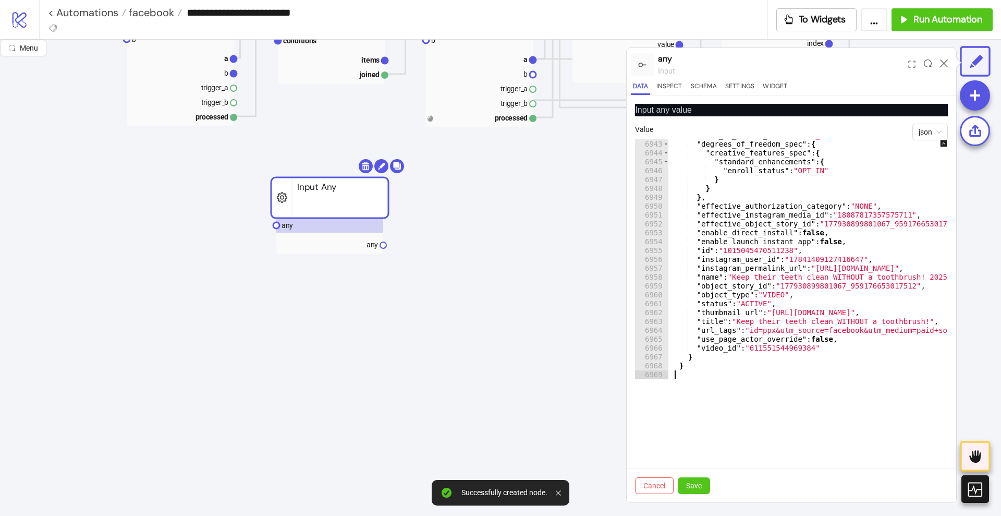
scroll to position [16861, 0]
click at [700, 482] on span "Save" at bounding box center [694, 485] width 16 height 8
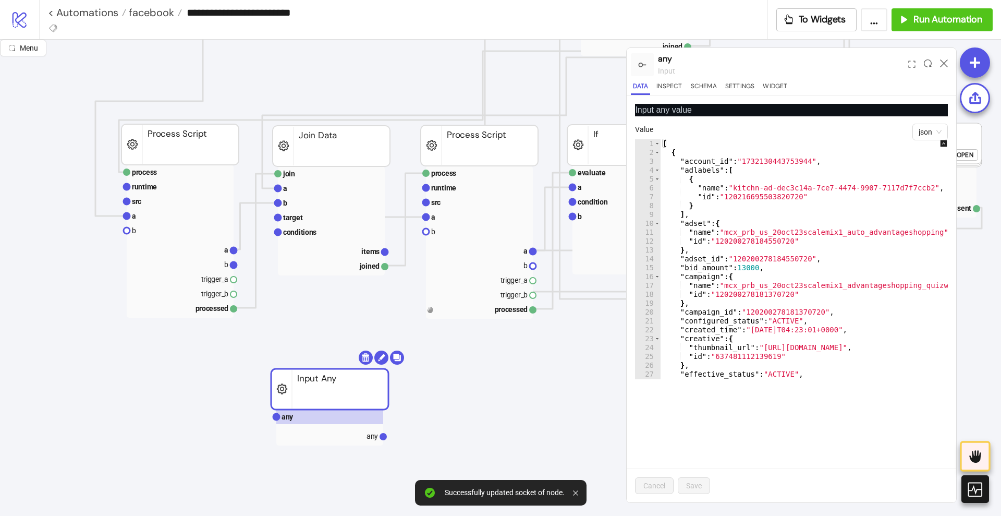
scroll to position [717, 0]
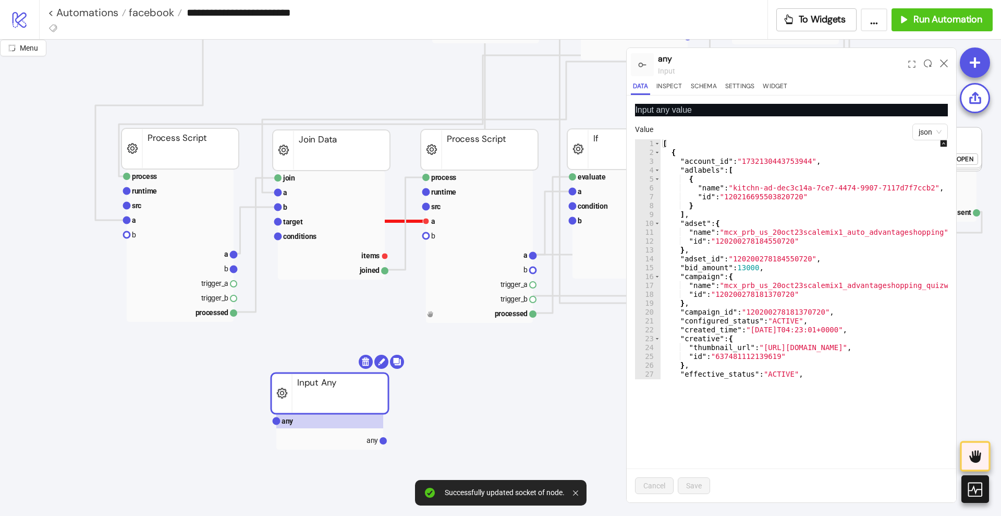
click at [415, 221] on polyline at bounding box center [404, 238] width 44 height 34
drag, startPoint x: 425, startPoint y: 221, endPoint x: 413, endPoint y: 300, distance: 80.7
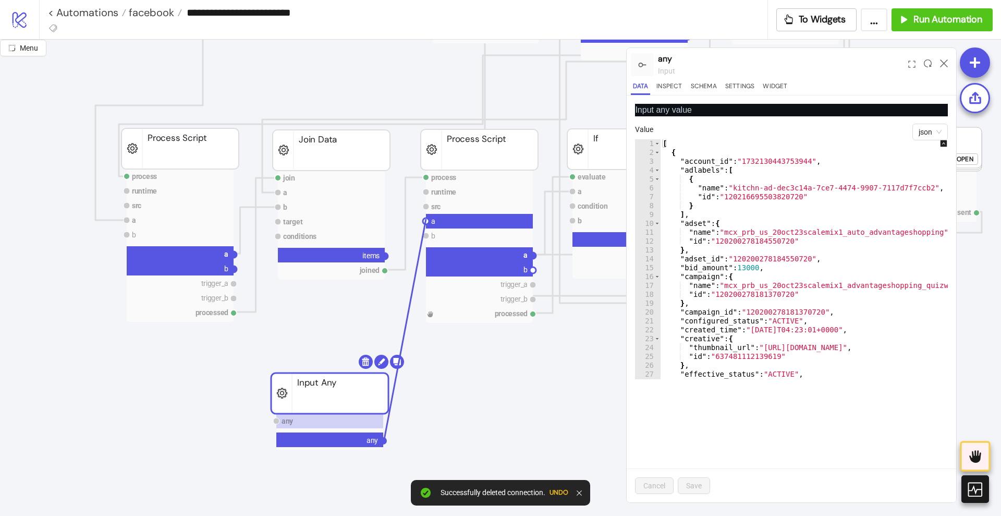
click at [384, 439] on circle at bounding box center [383, 441] width 6 height 6
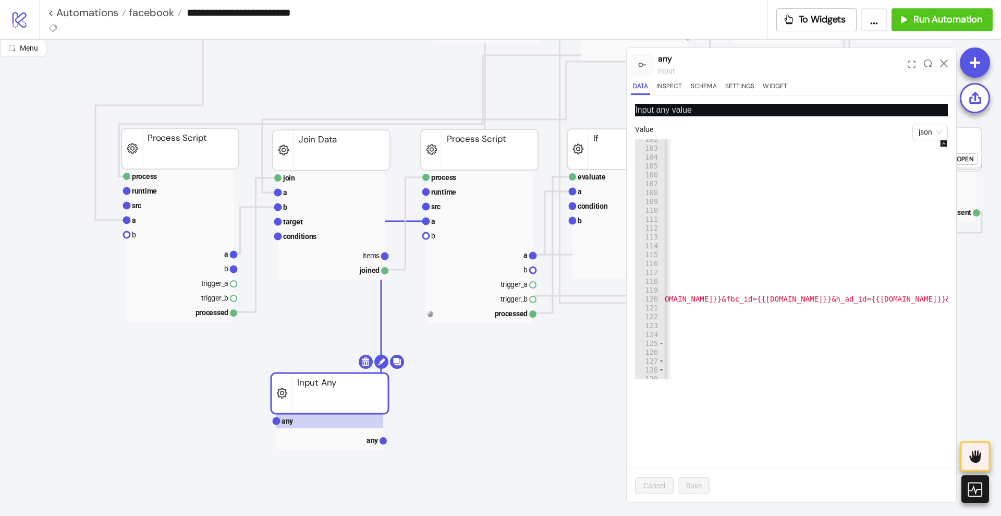
scroll to position [0, 626]
drag, startPoint x: 716, startPoint y: 299, endPoint x: 855, endPoint y: 295, distance: 139.9
click at [855, 295] on div ""enroll_status" : "OPT_IN" } } } , "effective_authorization_category" : "NONE" …" at bounding box center [1019, 259] width 1960 height 248
type textarea "**********"
click at [695, 481] on span "Save" at bounding box center [694, 485] width 16 height 8
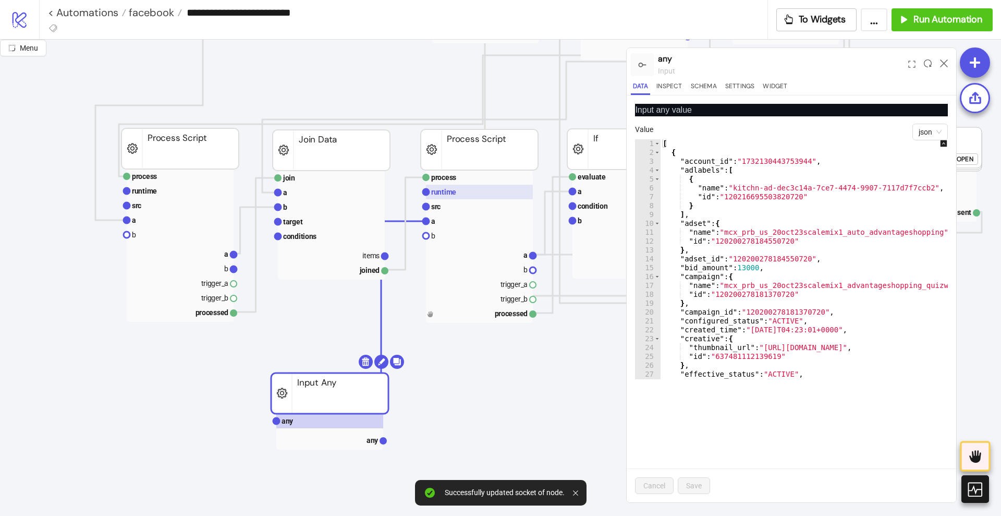
click at [455, 185] on rect at bounding box center [479, 192] width 107 height 15
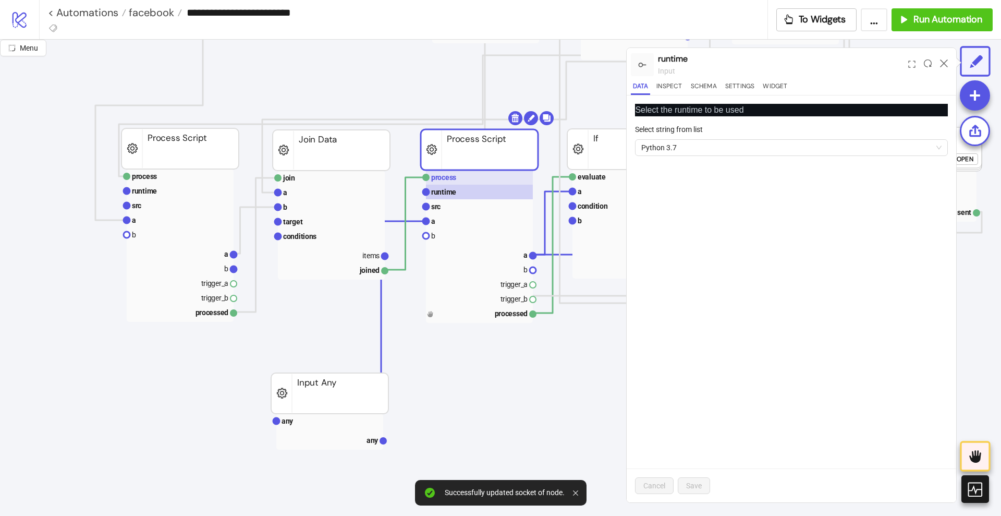
click at [453, 182] on rect at bounding box center [479, 177] width 107 height 15
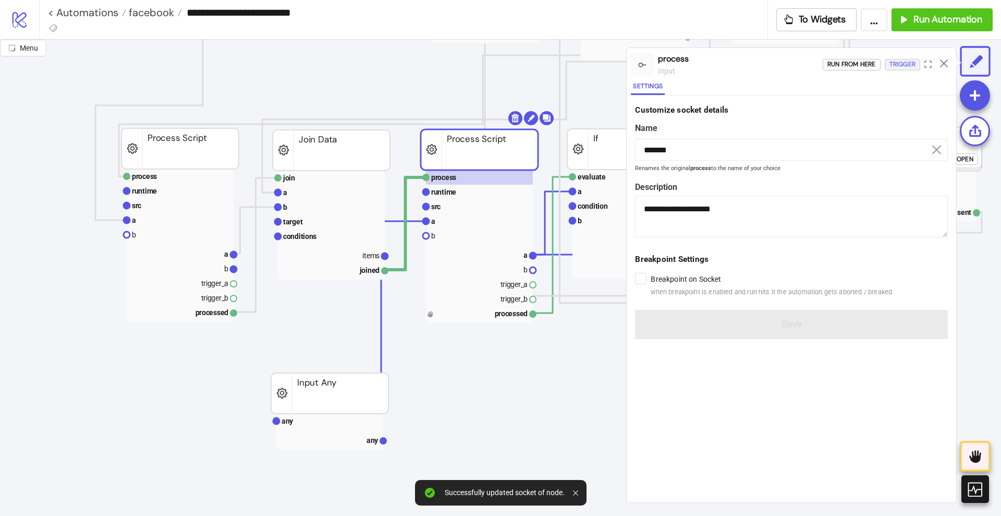
click at [892, 68] on div "Trigger" at bounding box center [903, 64] width 26 height 12
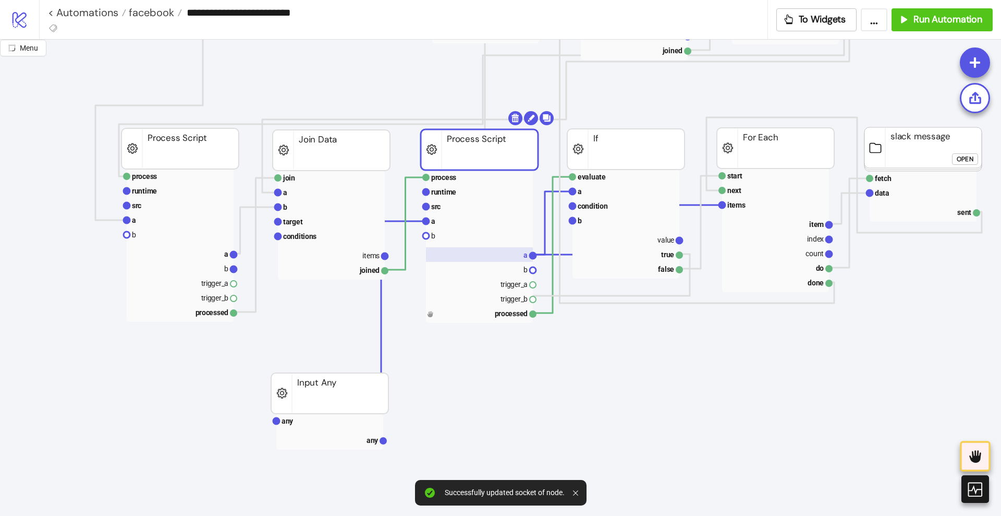
click at [514, 252] on rect at bounding box center [479, 254] width 107 height 15
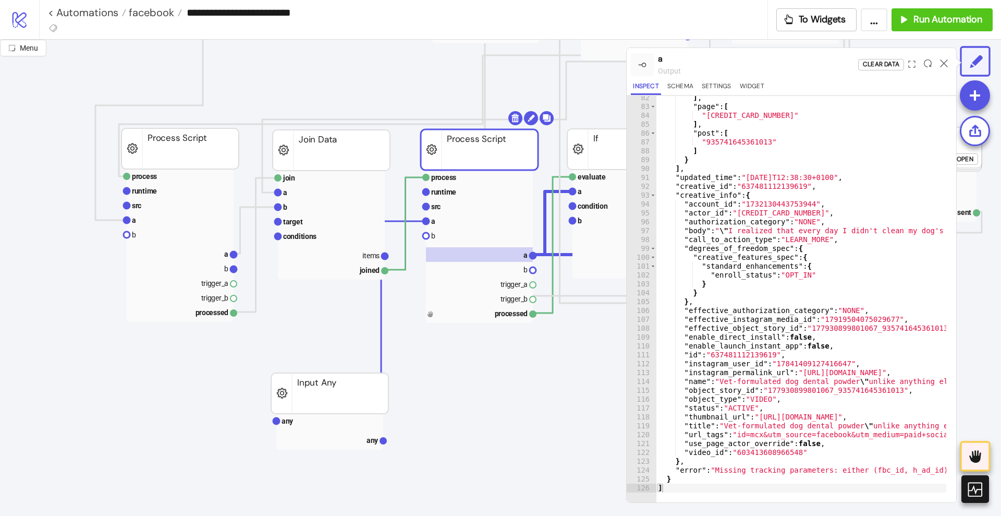
scroll to position [0, 0]
click at [944, 65] on icon at bounding box center [944, 63] width 8 height 8
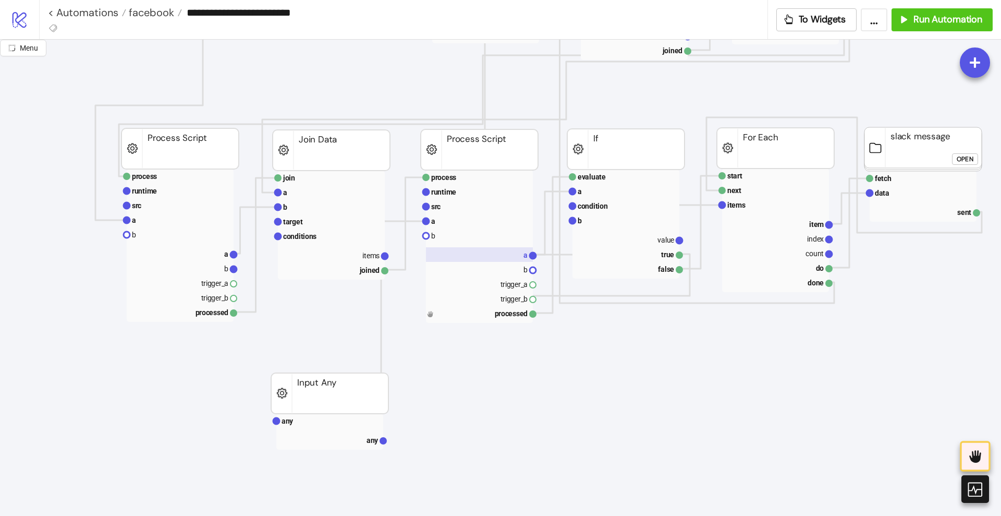
click at [506, 259] on rect at bounding box center [479, 254] width 107 height 15
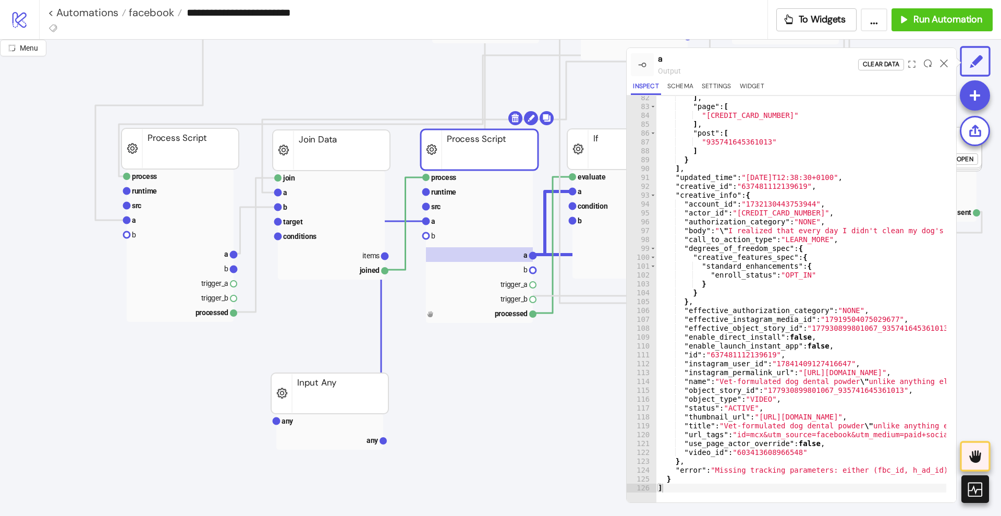
scroll to position [486, 0]
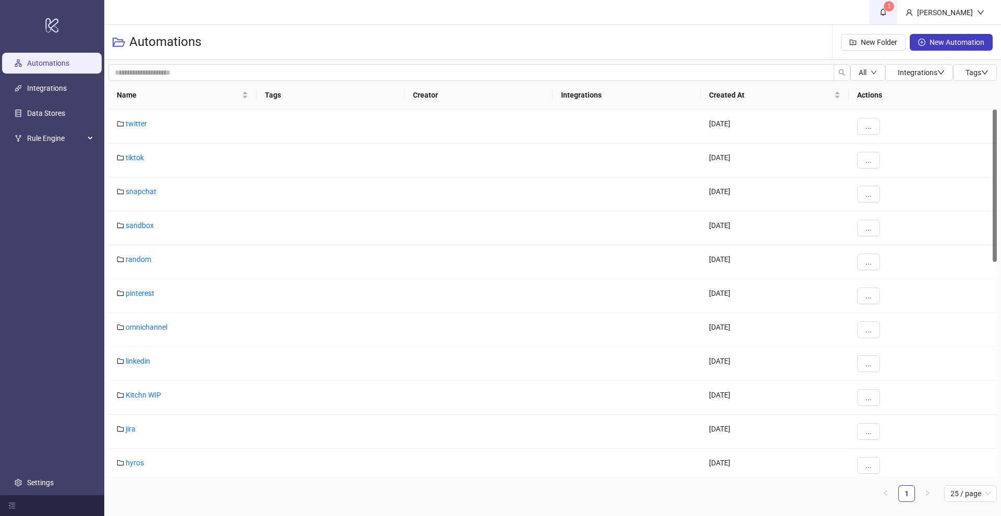
click at [898, 18] on link "1" at bounding box center [883, 12] width 28 height 25
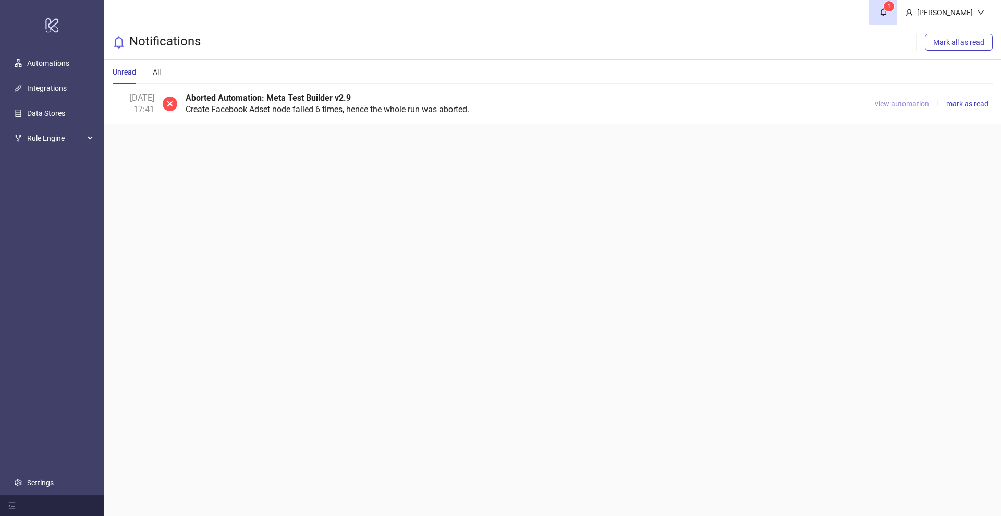
click at [902, 106] on span "view automation" at bounding box center [902, 104] width 54 height 8
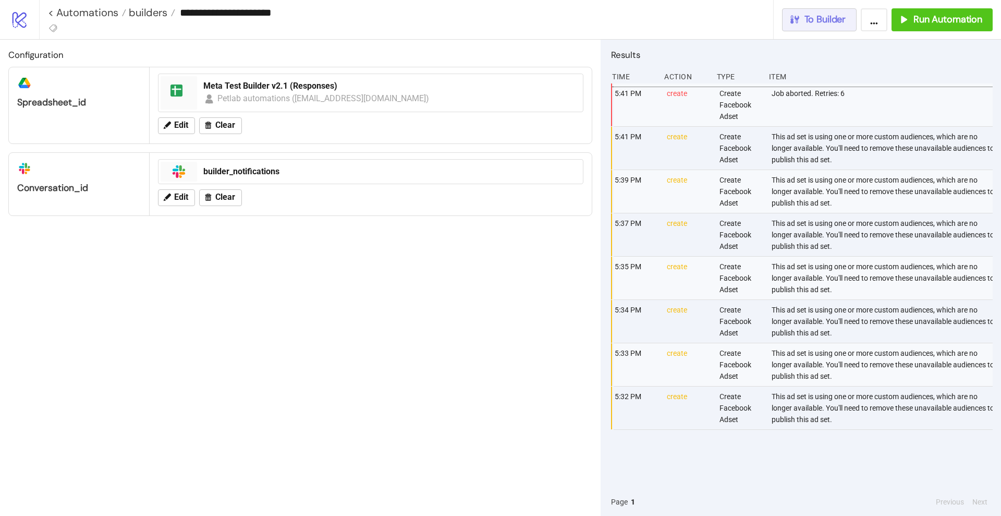
click at [827, 21] on span "To Builder" at bounding box center [826, 20] width 42 height 12
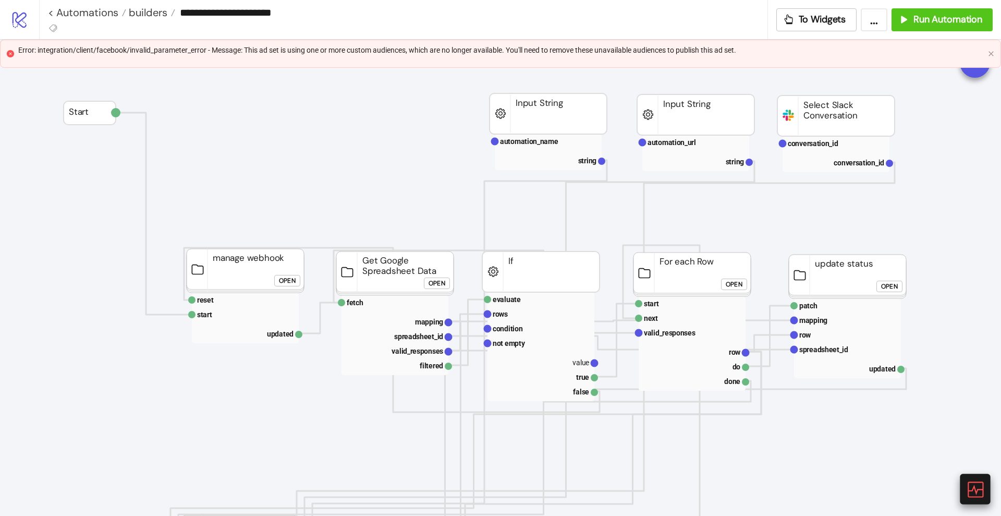
click at [970, 490] on icon at bounding box center [976, 489] width 16 height 16
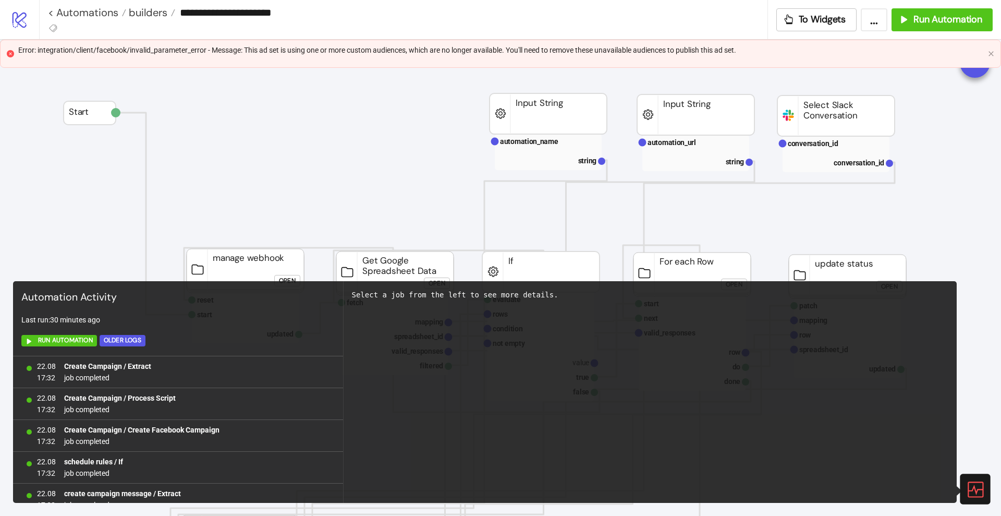
scroll to position [681, 0]
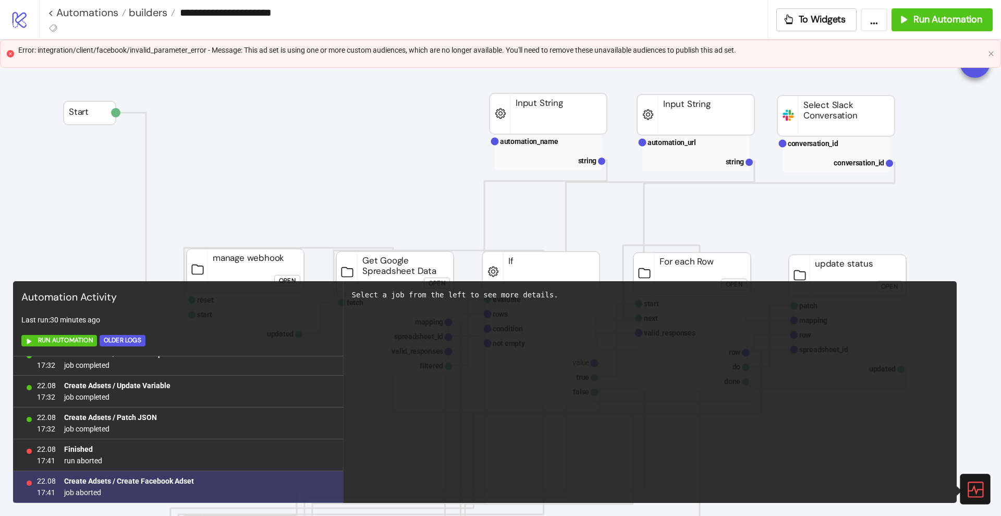
click at [154, 479] on b "Create Adsets / Create Facebook Adset" at bounding box center [129, 481] width 130 height 8
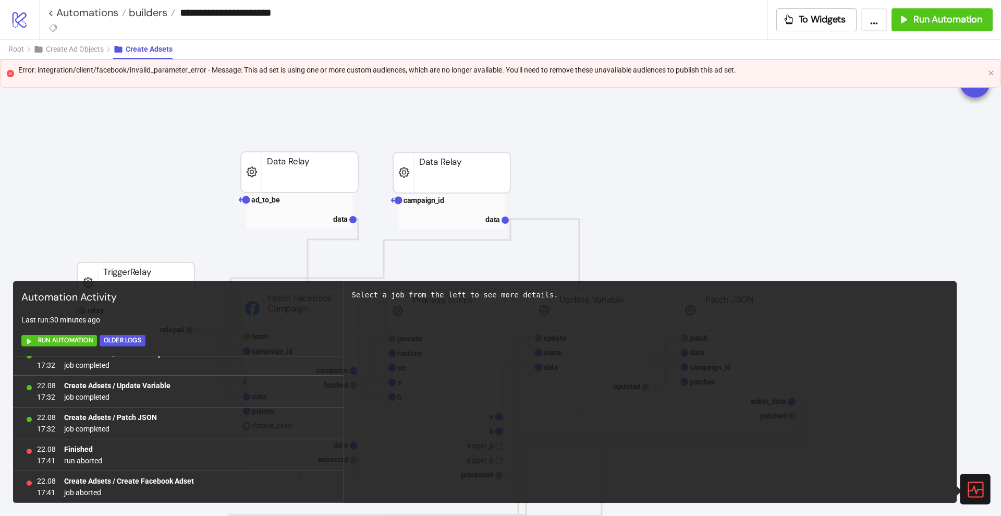
click at [970, 494] on icon at bounding box center [975, 489] width 18 height 18
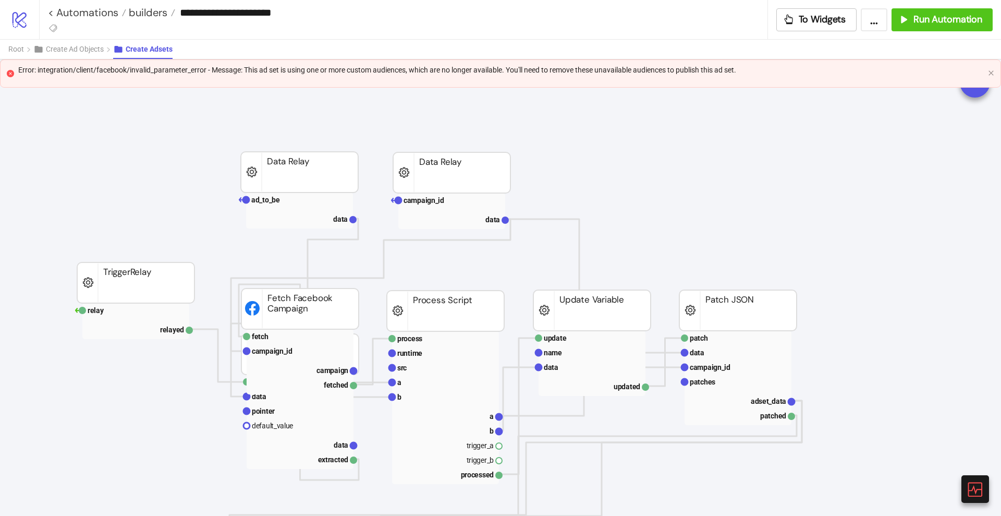
click at [990, 77] on div "Error: integration/client/facebook/invalid_parameter_error - Message: This ad s…" at bounding box center [500, 73] width 1001 height 28
click at [990, 73] on icon "close" at bounding box center [991, 73] width 6 height 6
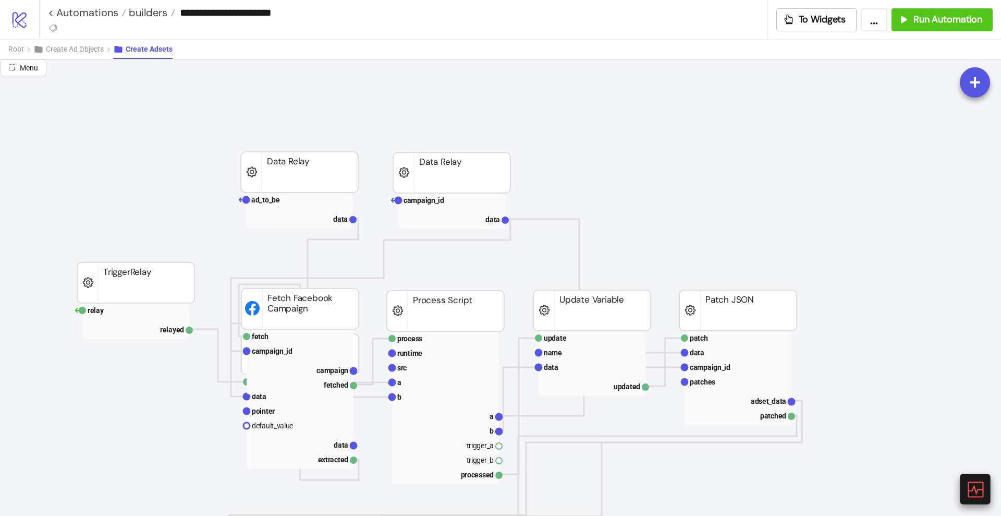
click at [978, 484] on icon at bounding box center [975, 489] width 18 height 18
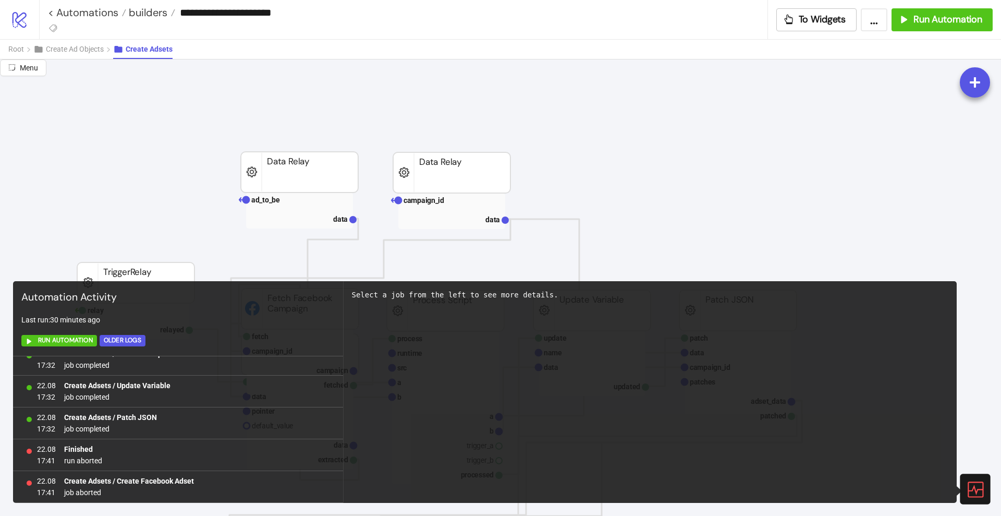
click at [974, 488] on icon at bounding box center [975, 489] width 18 height 18
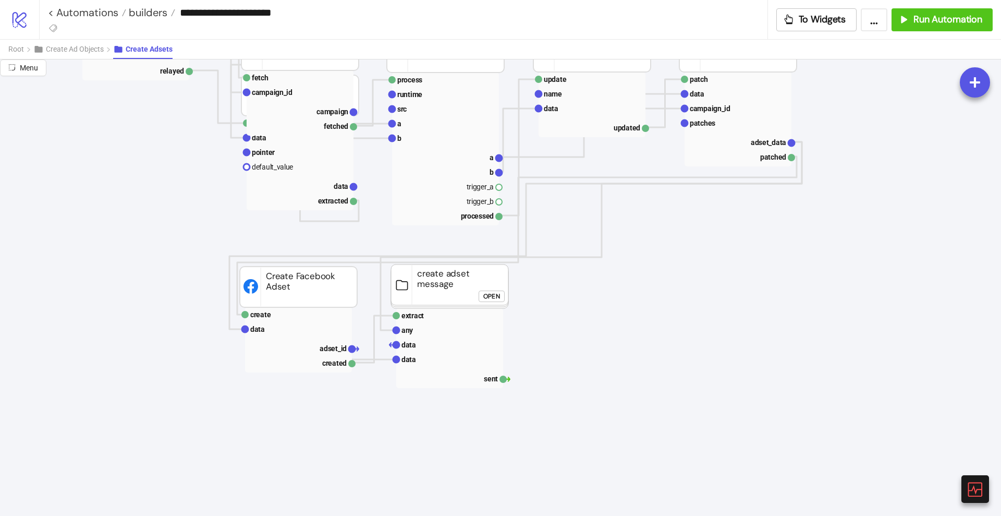
scroll to position [261, 0]
click at [321, 344] on text "adset_id" at bounding box center [333, 346] width 27 height 8
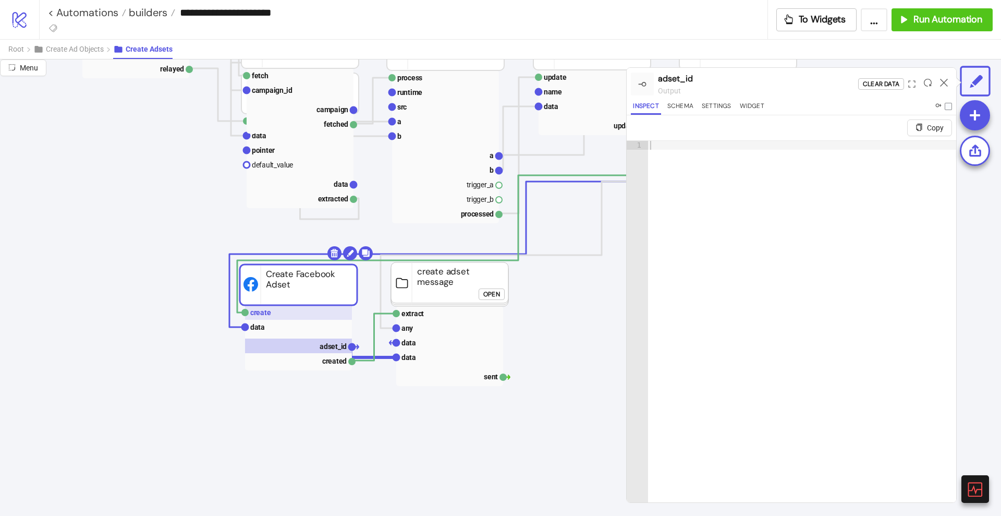
click at [293, 310] on rect at bounding box center [298, 312] width 107 height 15
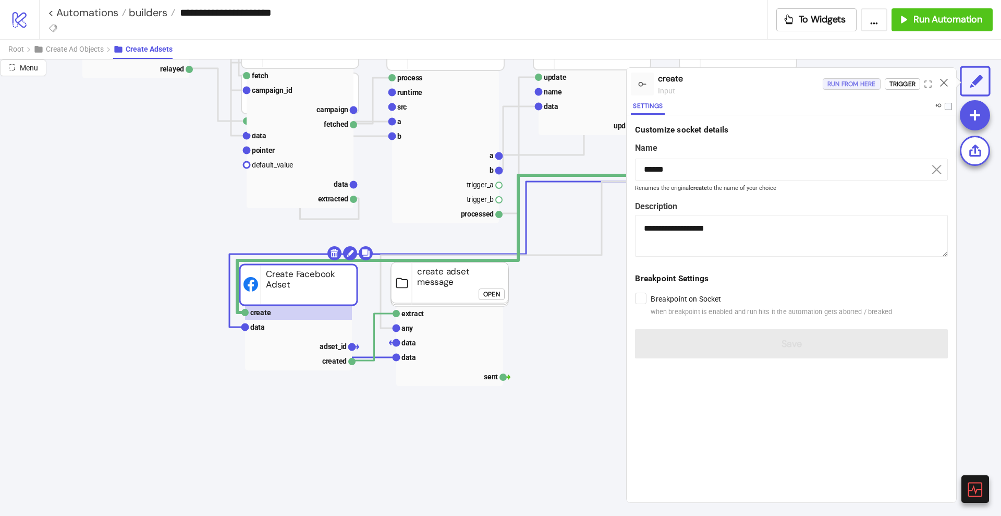
click at [850, 84] on div "Run from here" at bounding box center [852, 84] width 49 height 12
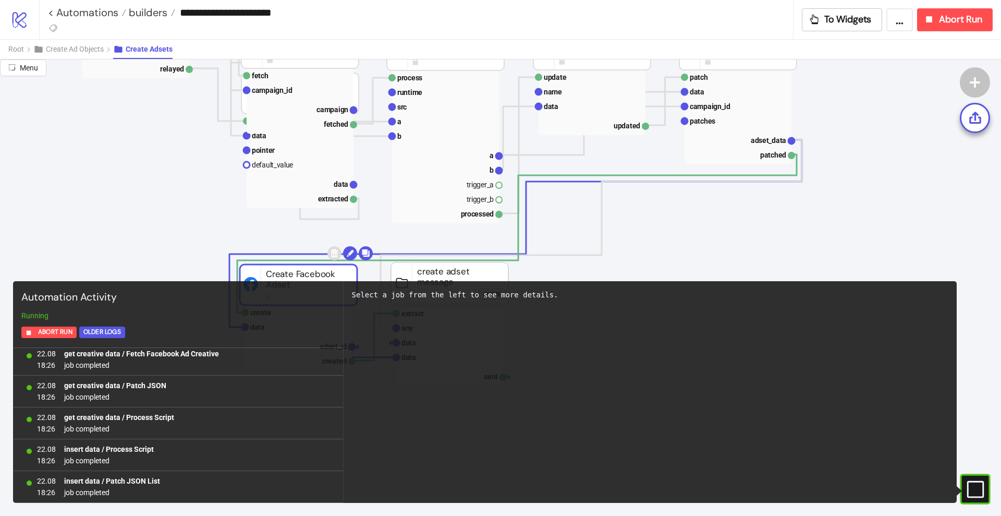
scroll to position [55102, 0]
click at [95, 13] on link "< Automations" at bounding box center [87, 12] width 78 height 10
